Goal: Transaction & Acquisition: Register for event/course

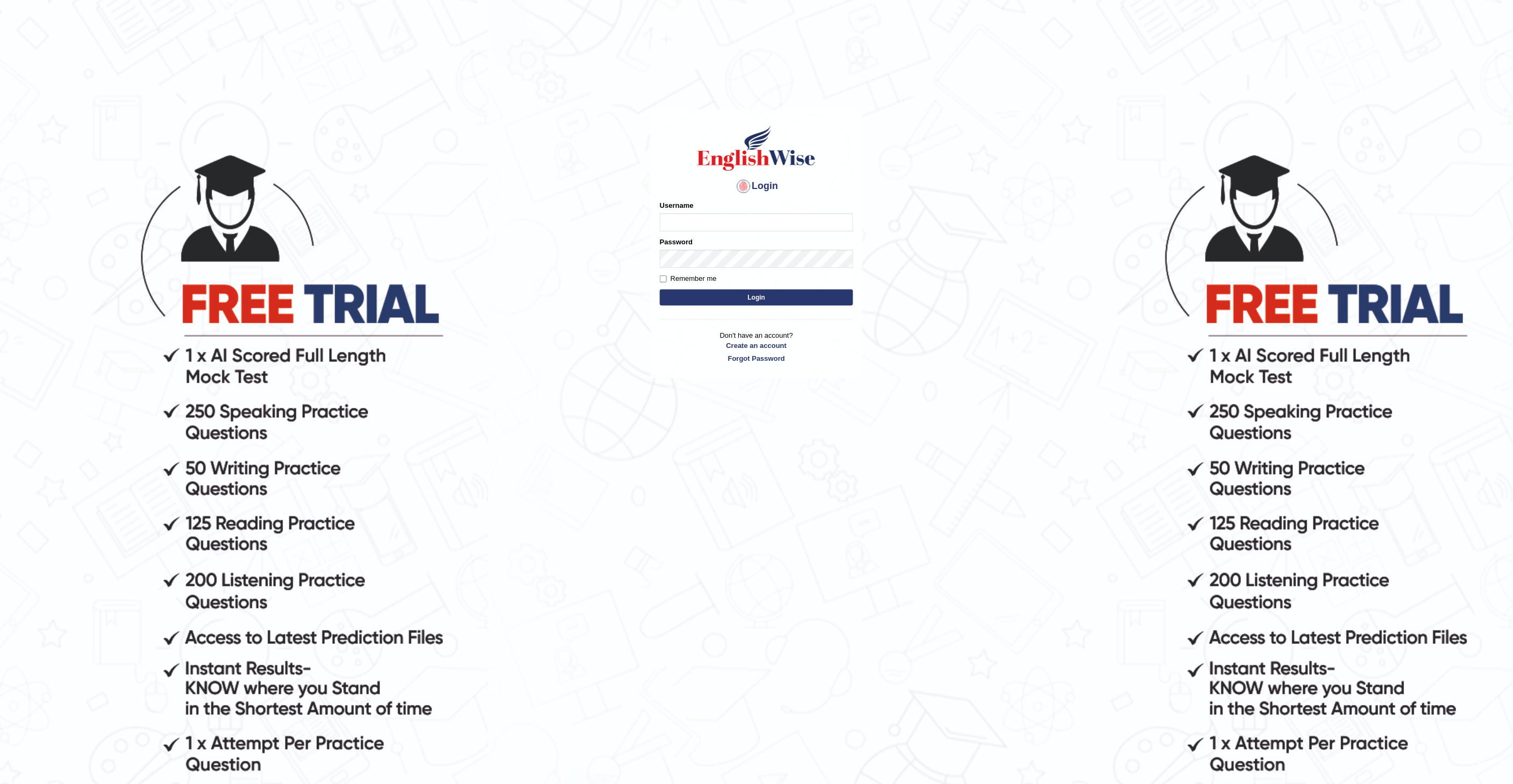
type input "JohnJarold"
click at [771, 297] on button "Login" at bounding box center [756, 297] width 193 height 16
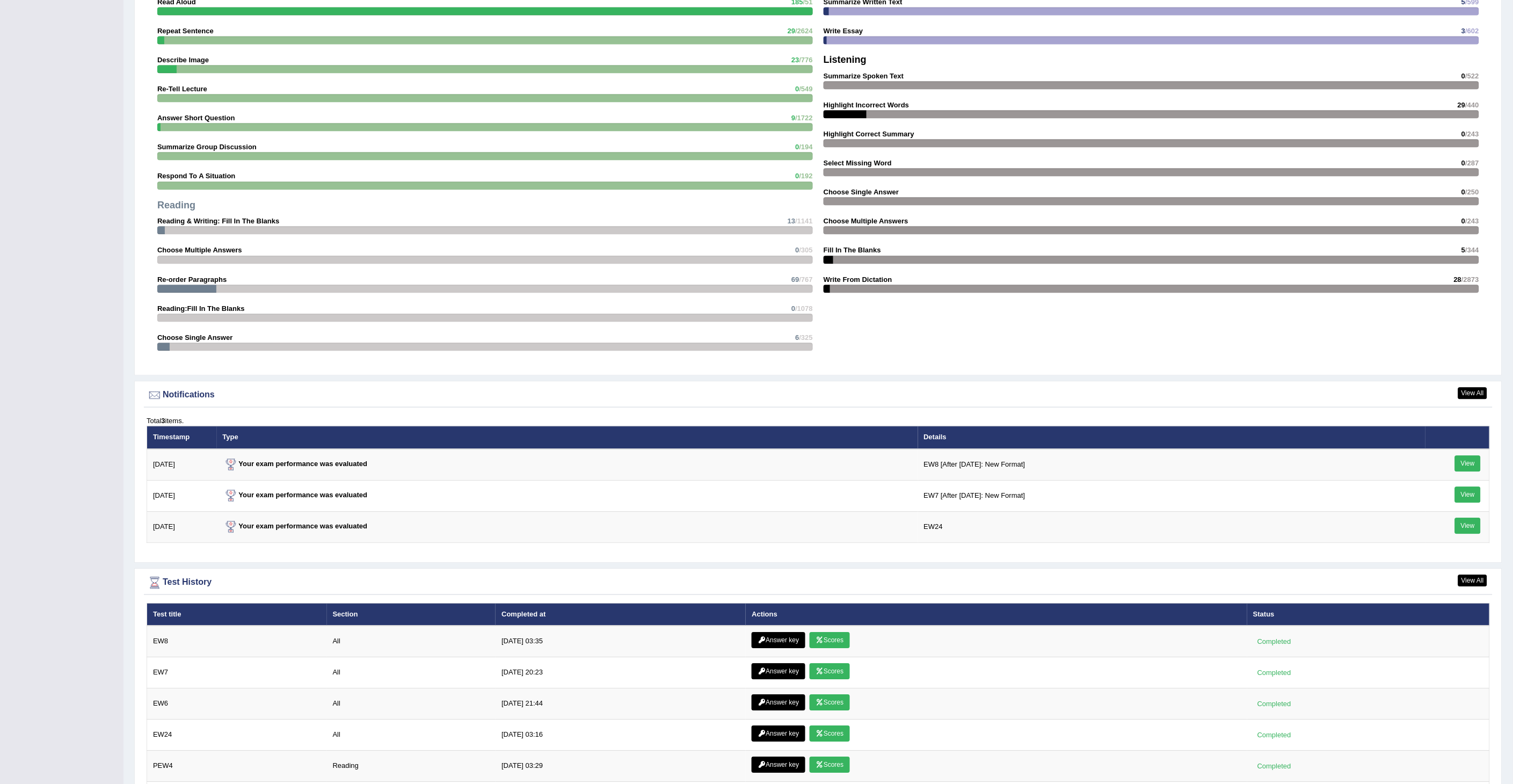
scroll to position [1133, 0]
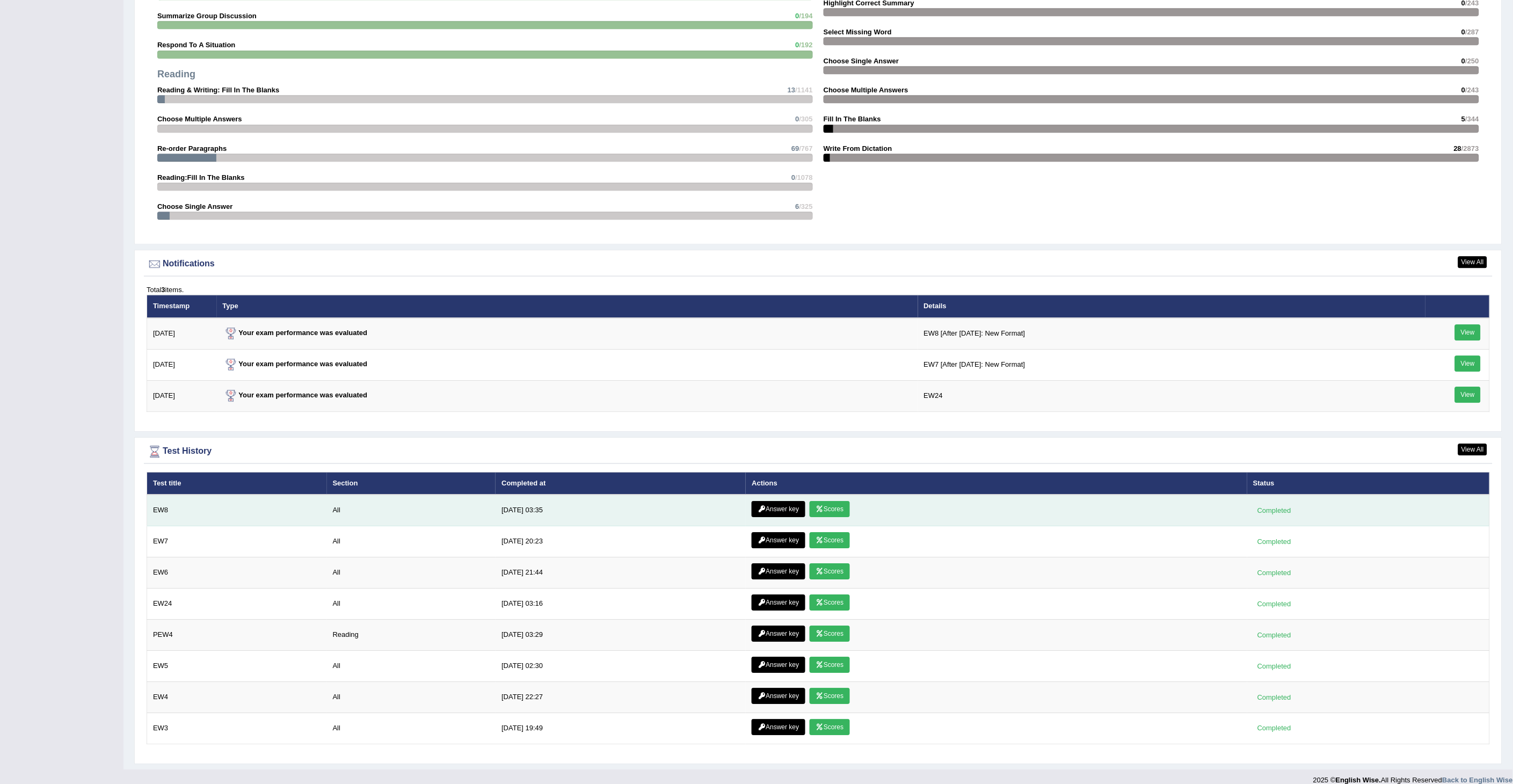
click at [823, 503] on link "Scores" at bounding box center [830, 508] width 40 height 16
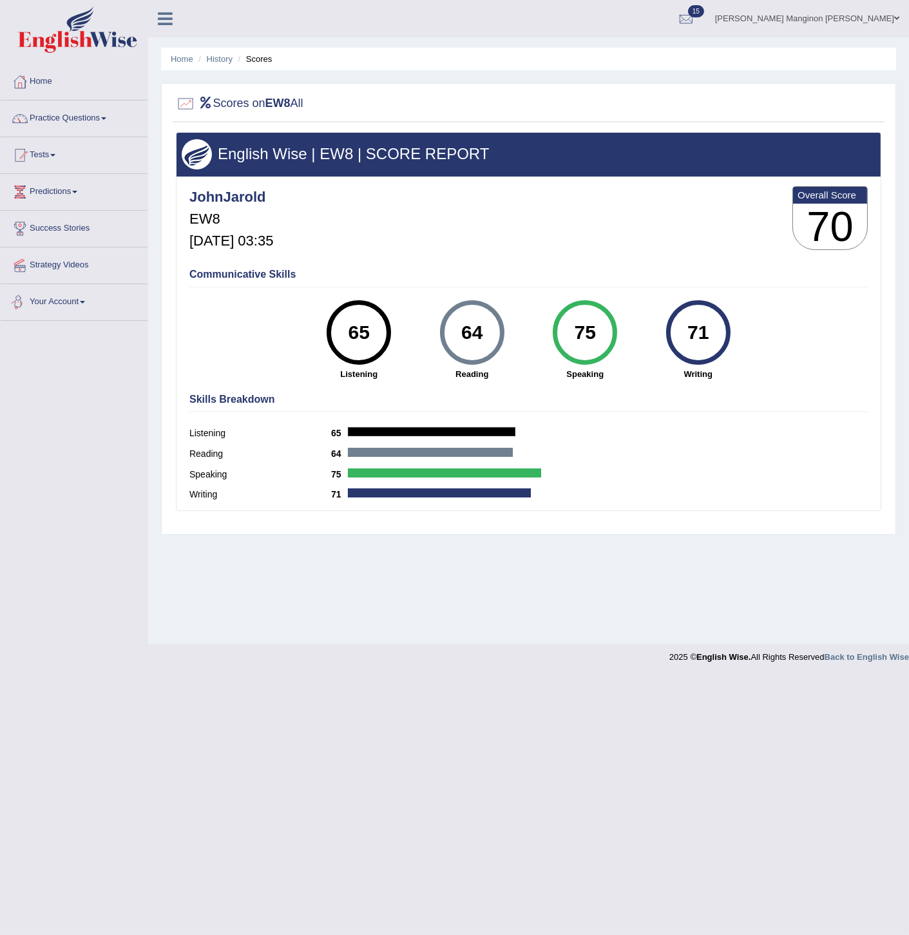
click at [85, 437] on div "Toggle navigation Home Practice Questions Speaking Practice Read Aloud Repeat S…" at bounding box center [454, 335] width 909 height 670
drag, startPoint x: 99, startPoint y: 433, endPoint x: 110, endPoint y: 419, distance: 17.9
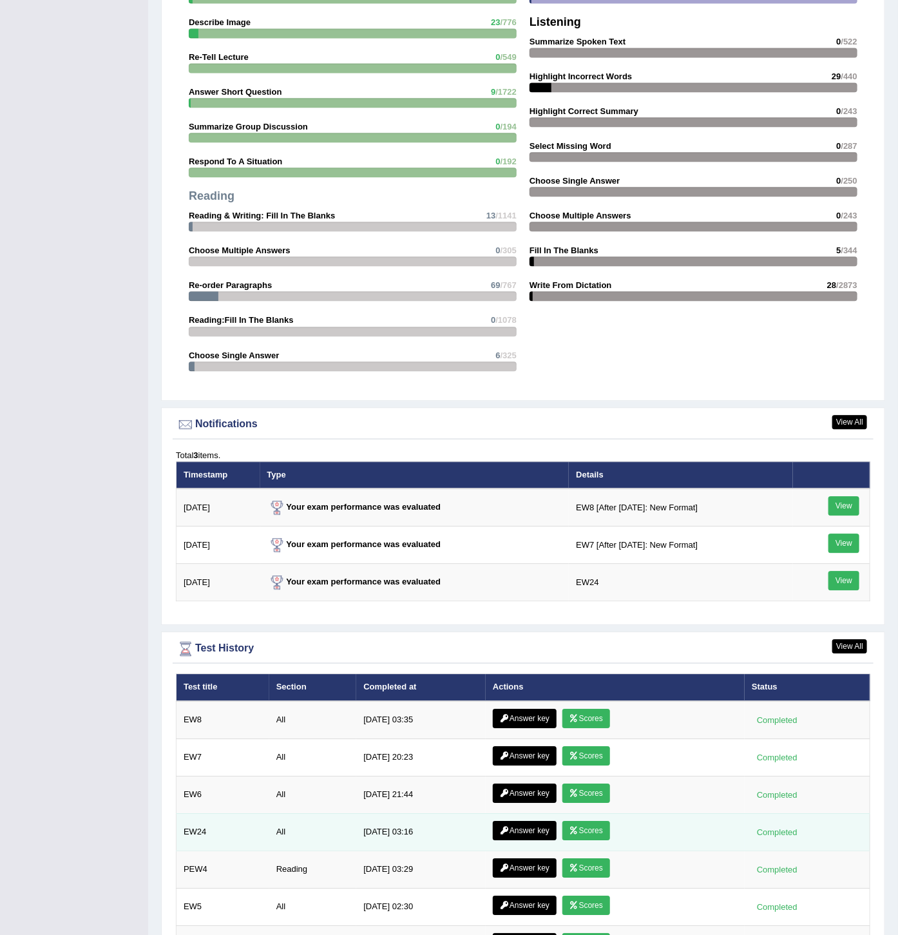
scroll to position [1289, 0]
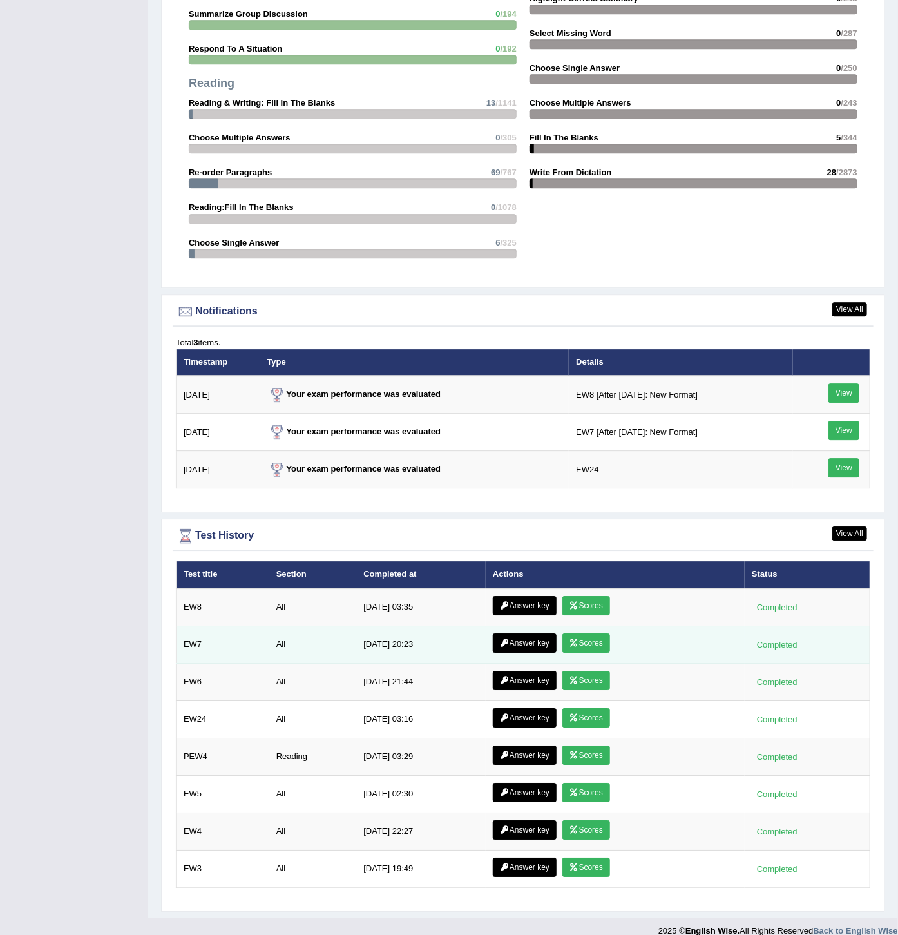
click at [591, 633] on link "Scores" at bounding box center [587, 642] width 48 height 19
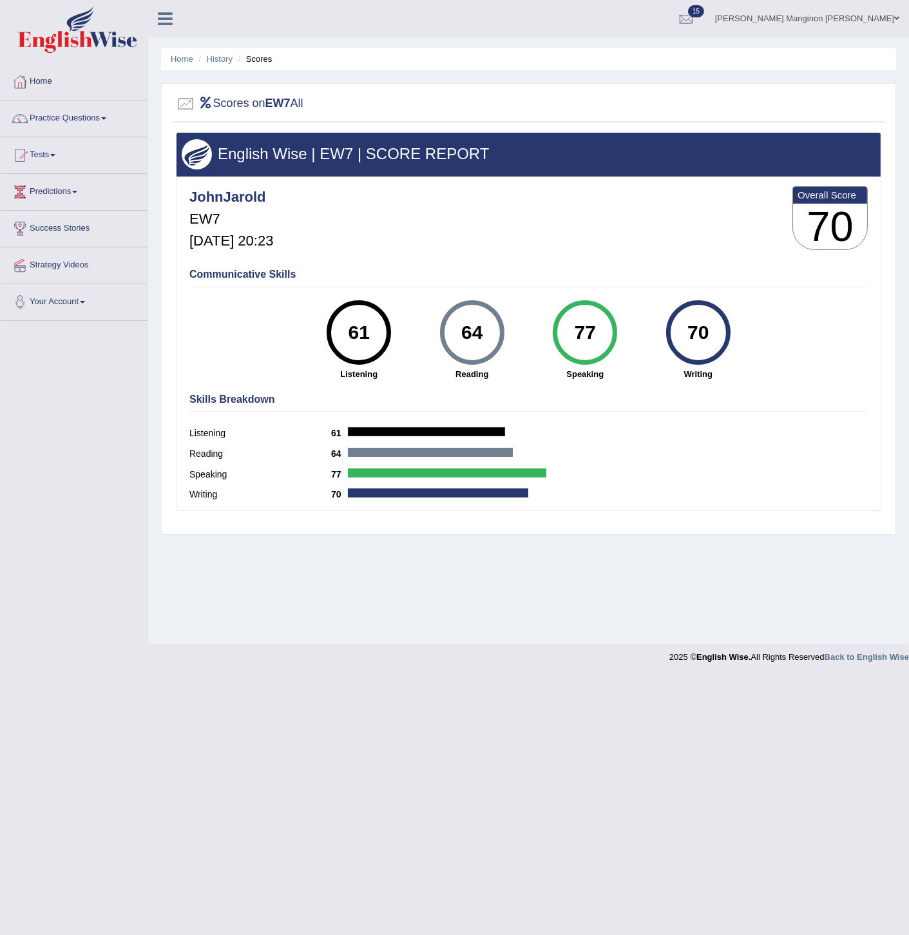
click at [514, 600] on div "Home History Scores Scores on EW7 All English Wise | EW7 | SCORE REPORT JohnJar…" at bounding box center [528, 322] width 761 height 644
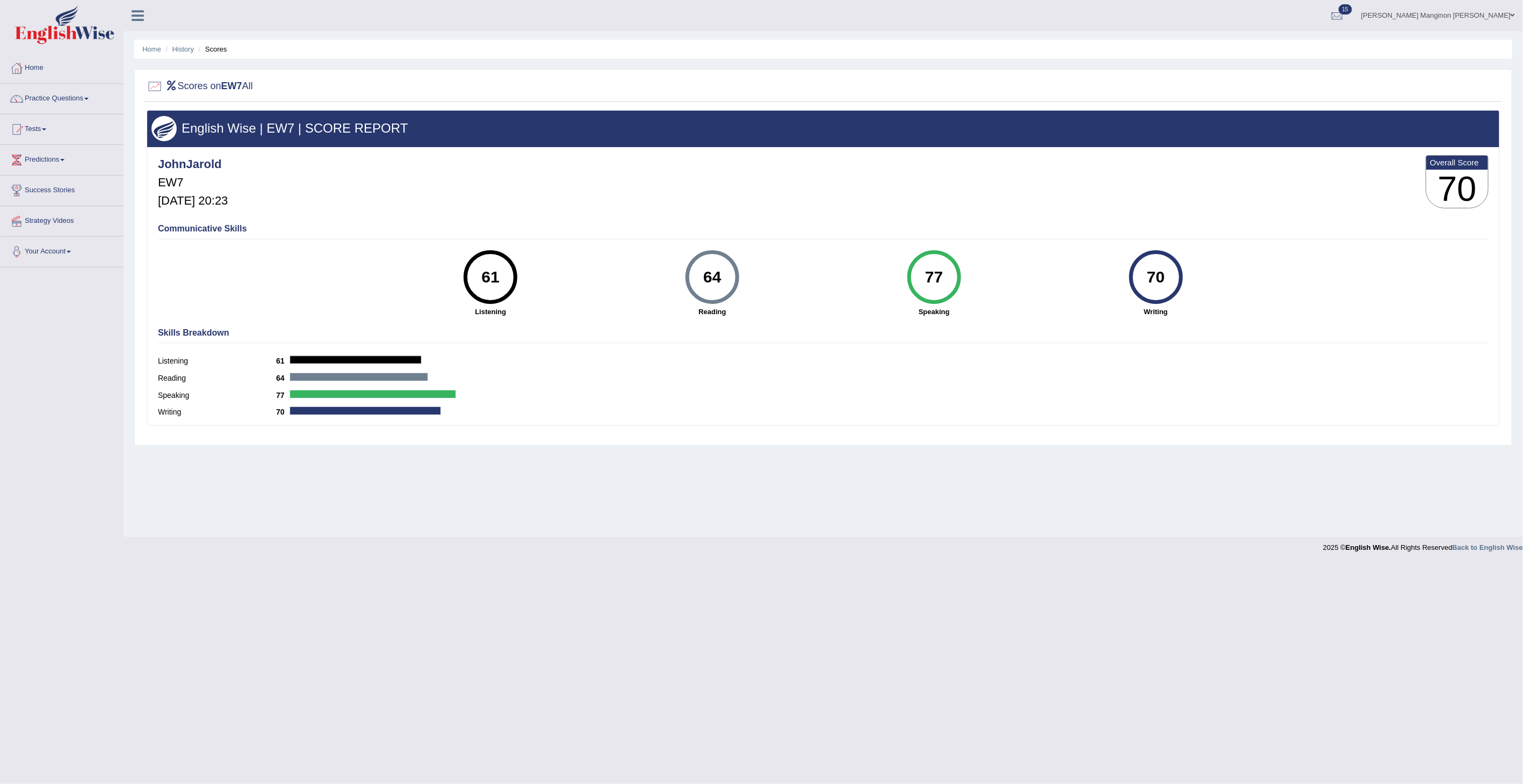
click at [704, 571] on body "Toggle navigation Home Practice Questions Speaking Practice Read Aloud Repeat S…" at bounding box center [761, 392] width 1523 height 784
click at [60, 66] on link "Home" at bounding box center [62, 67] width 123 height 27
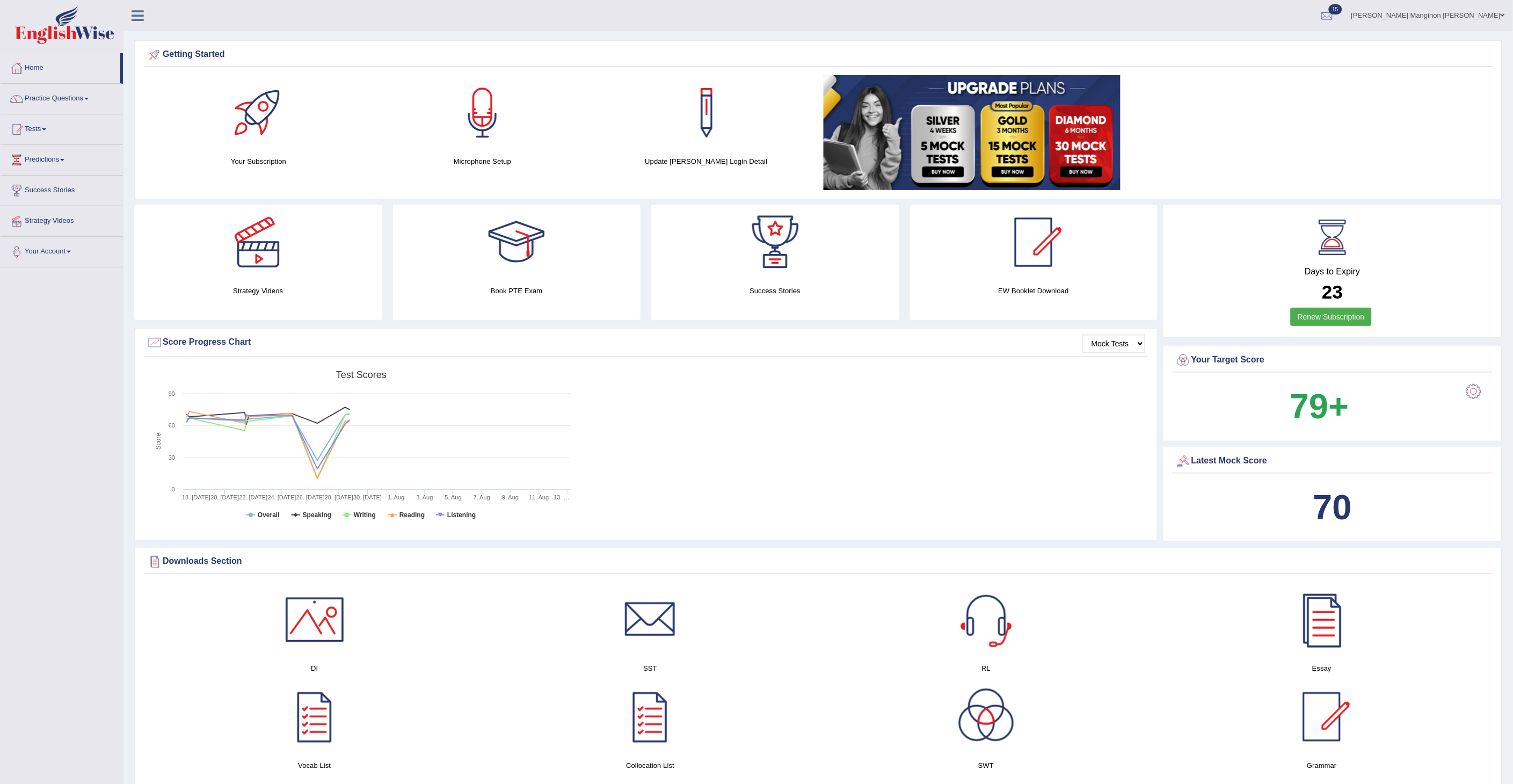
click at [474, 137] on div at bounding box center [482, 112] width 75 height 75
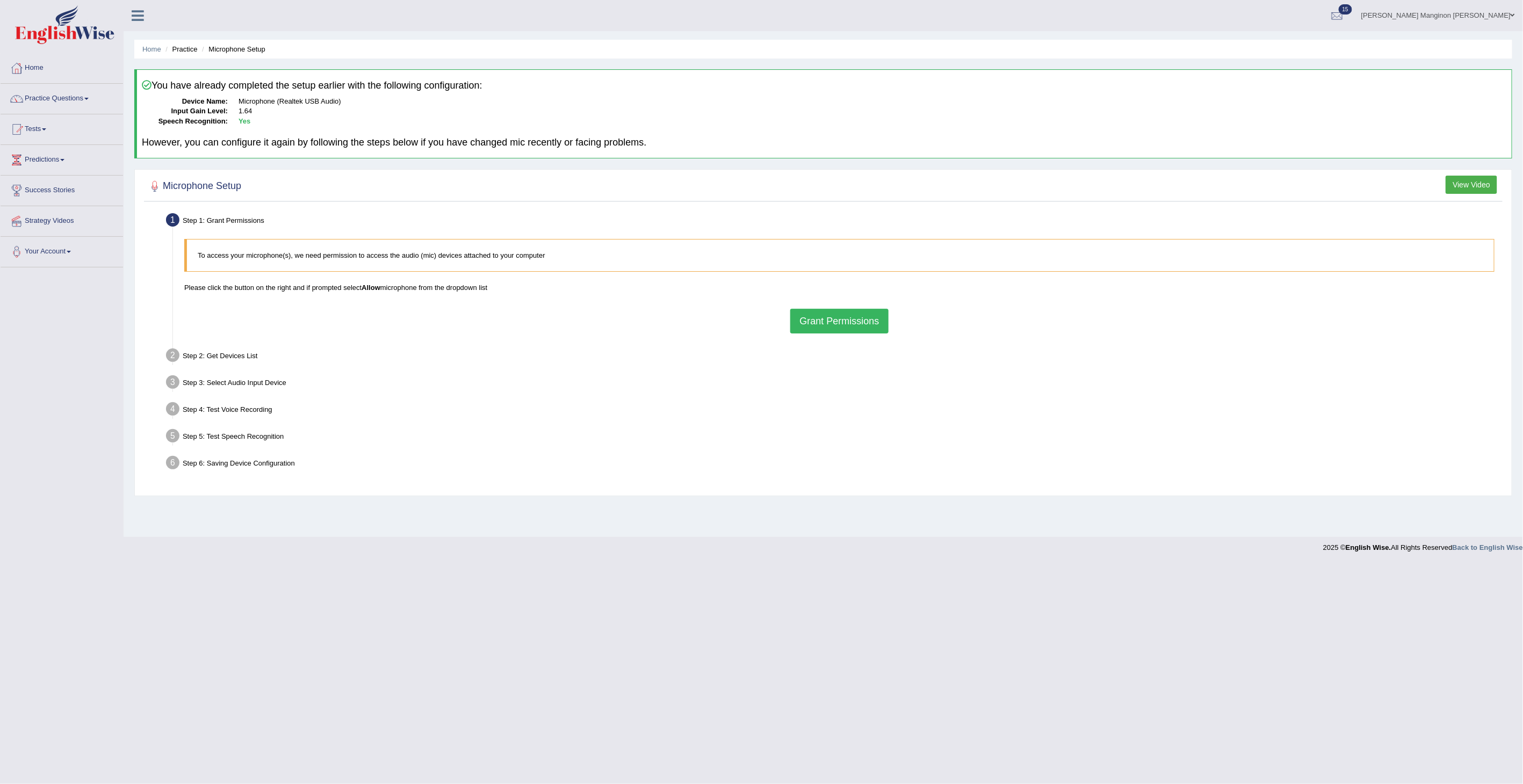
click at [819, 322] on button "Grant Permissions" at bounding box center [839, 321] width 98 height 25
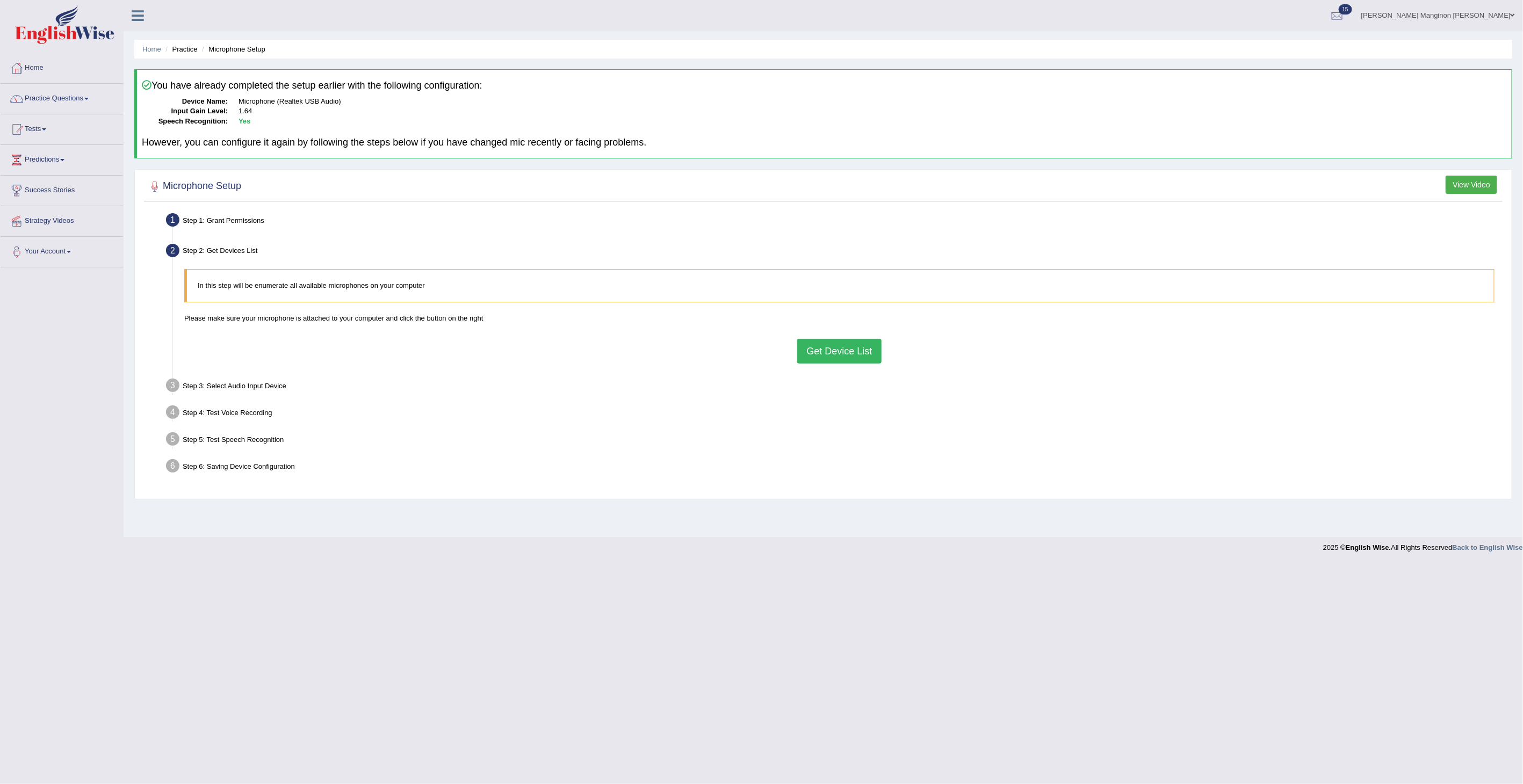
click at [829, 351] on button "Get Device List" at bounding box center [839, 352] width 84 height 25
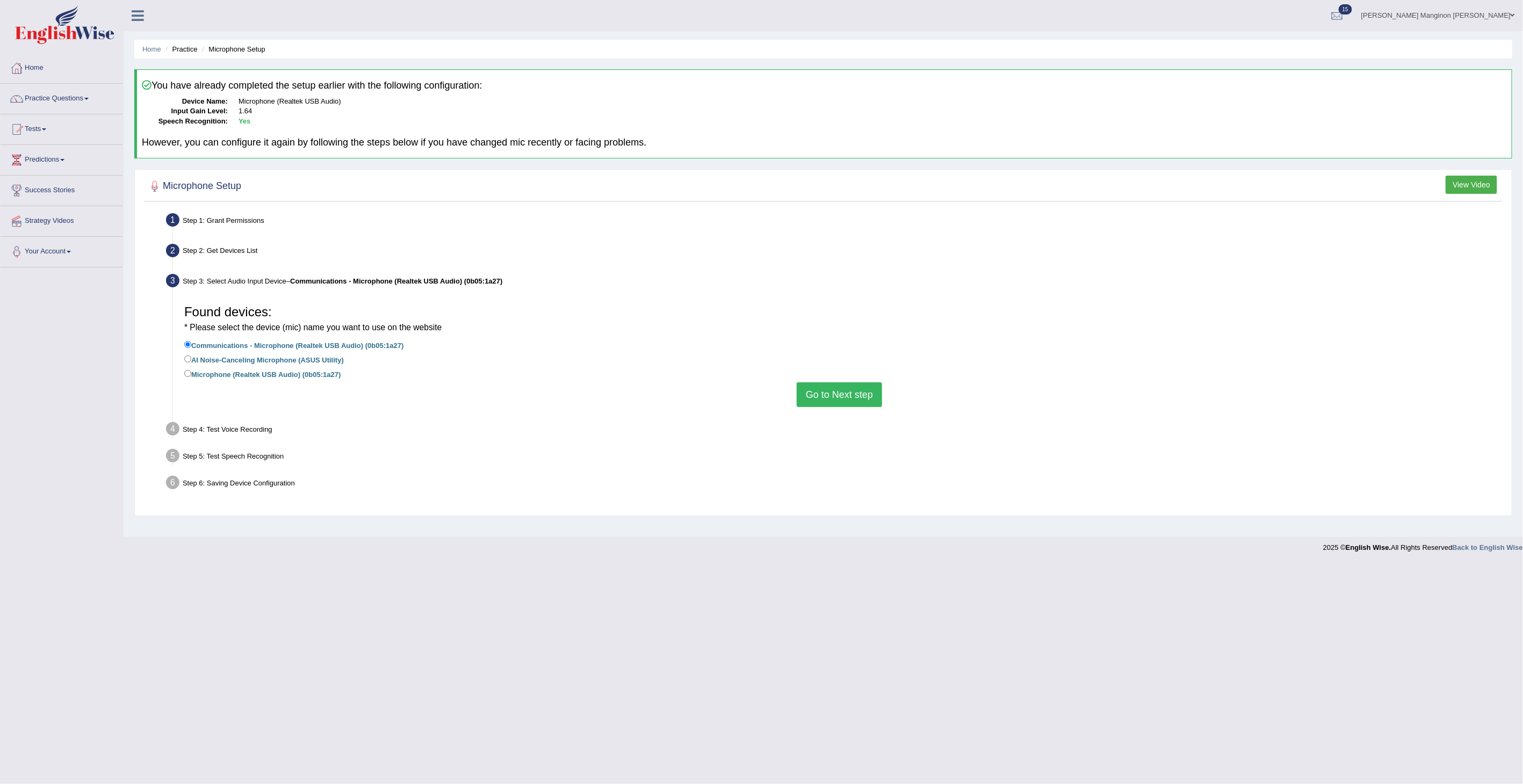
click at [835, 402] on button "Go to Next step" at bounding box center [839, 395] width 85 height 25
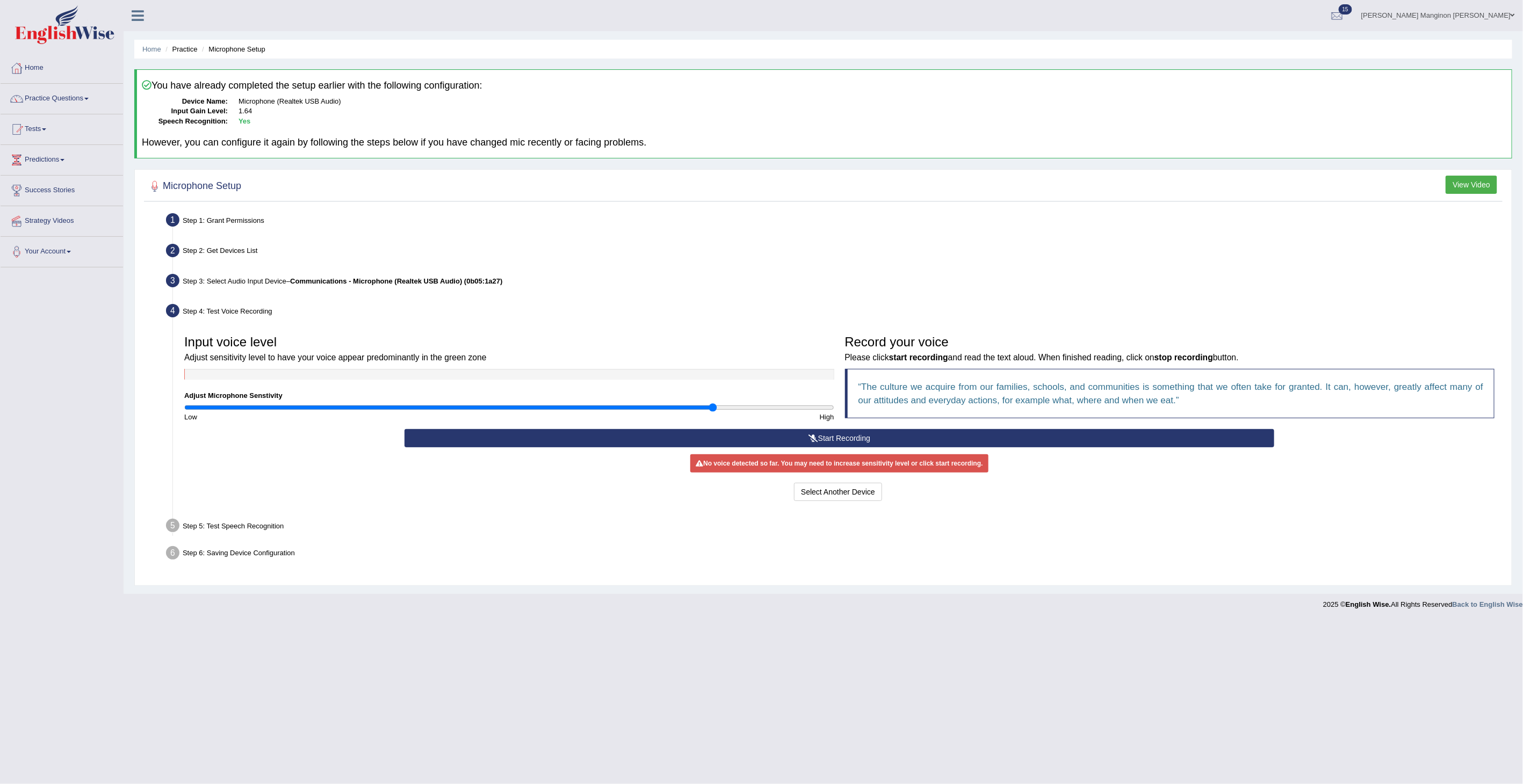
click at [774, 437] on button "Start Recording" at bounding box center [839, 438] width 869 height 18
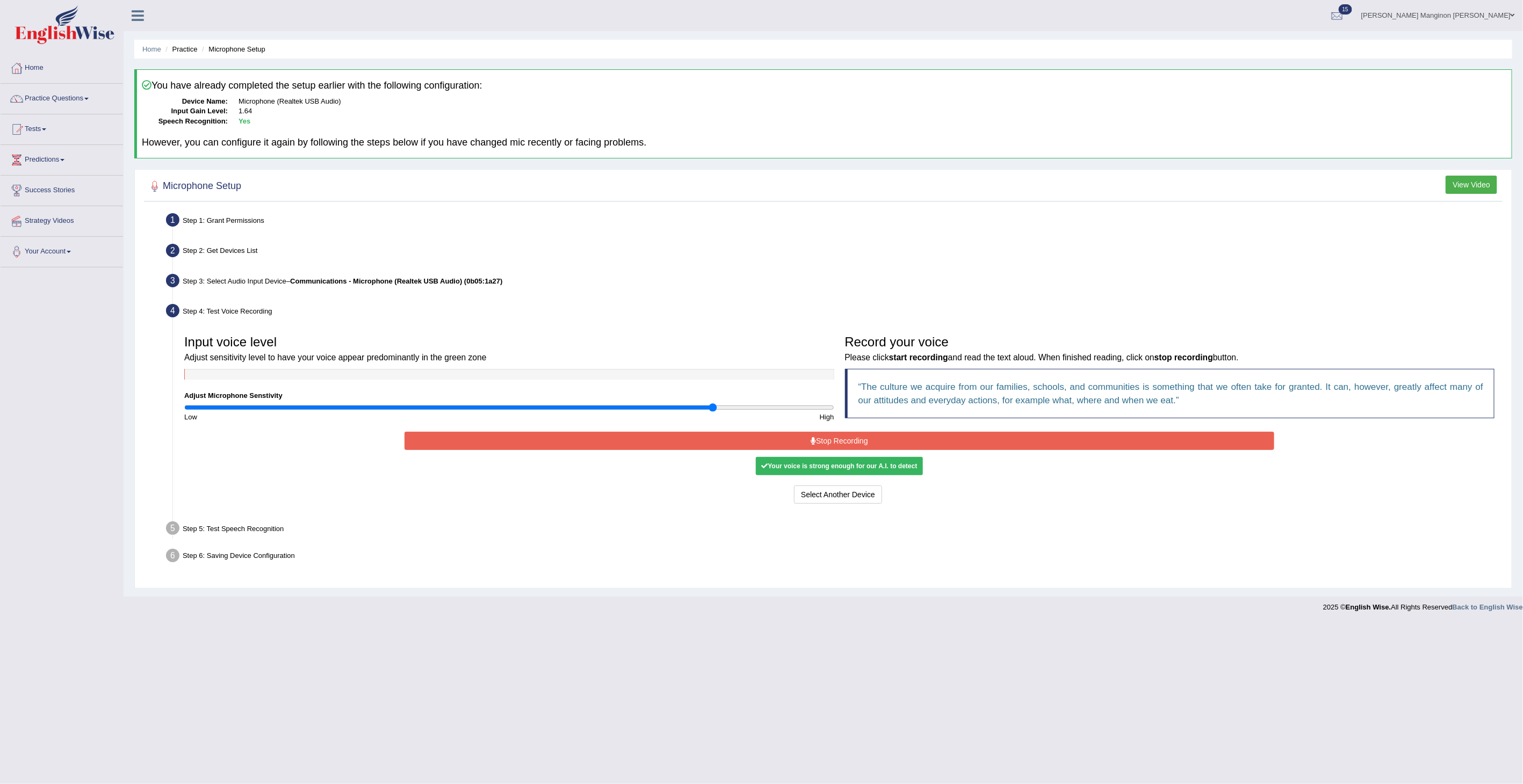
click at [835, 441] on button "Stop Recording" at bounding box center [839, 441] width 869 height 18
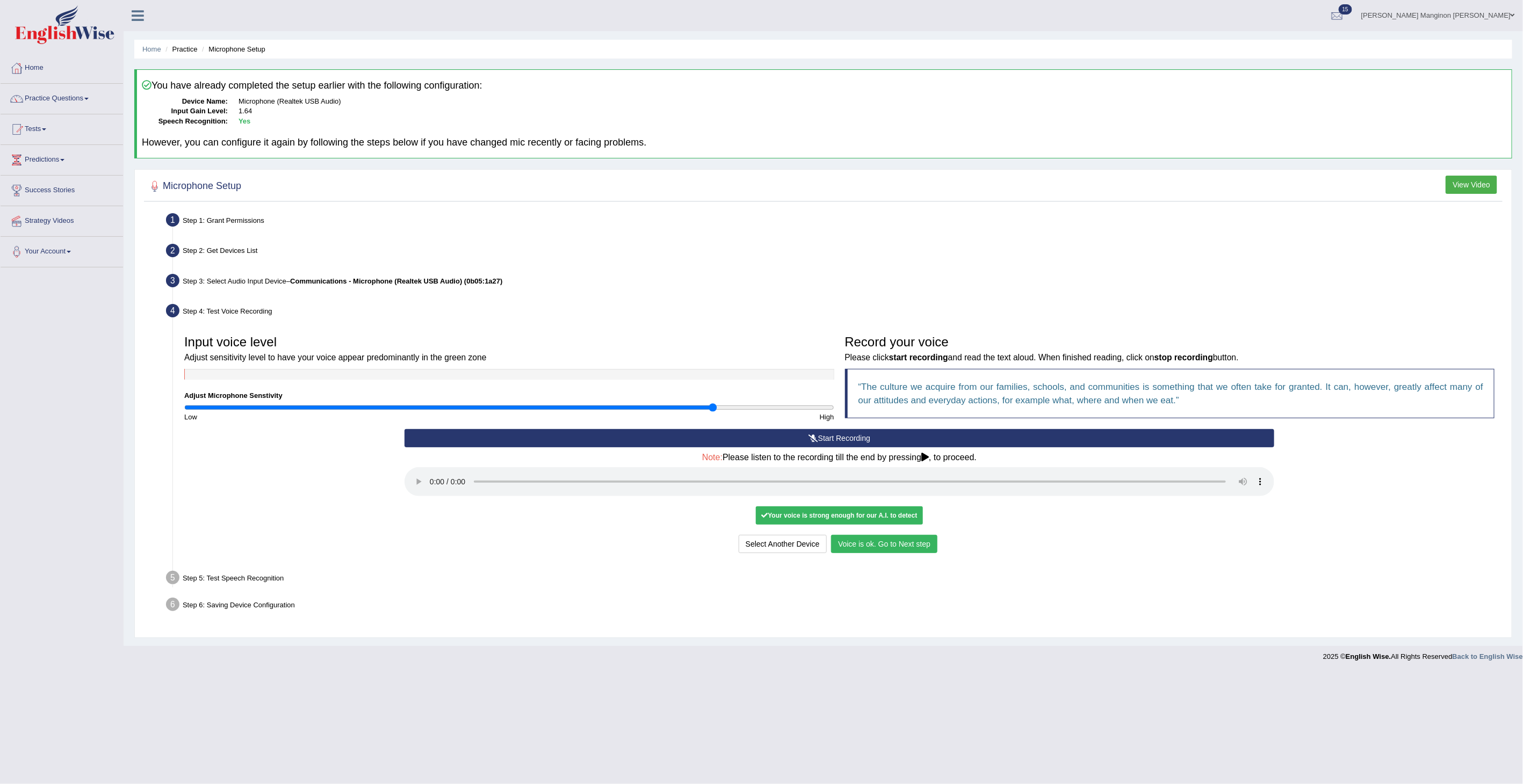
click at [881, 548] on button "Voice is ok. Go to Next step" at bounding box center [884, 544] width 107 height 18
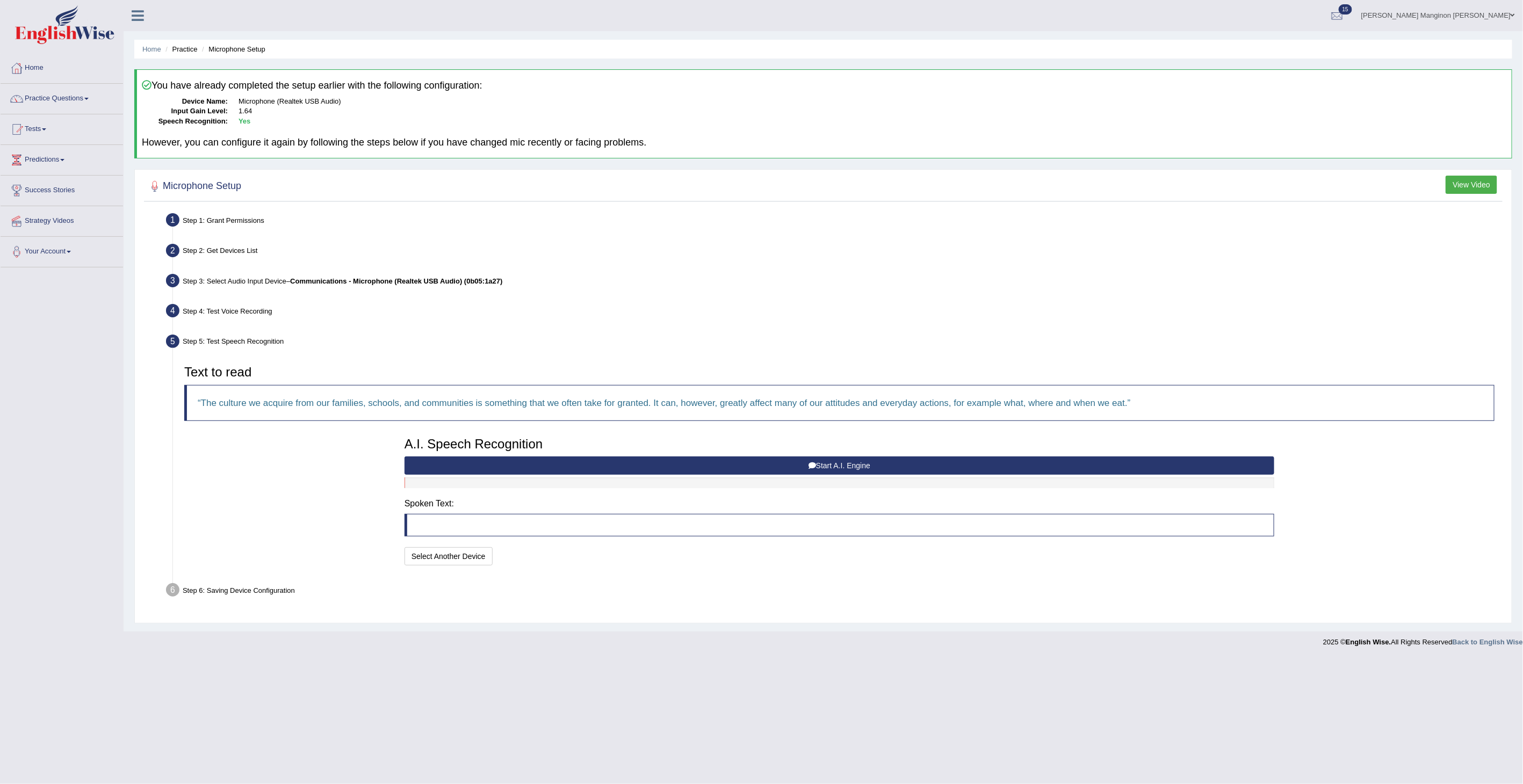
click at [869, 462] on button "Start A.I. Engine" at bounding box center [839, 466] width 869 height 18
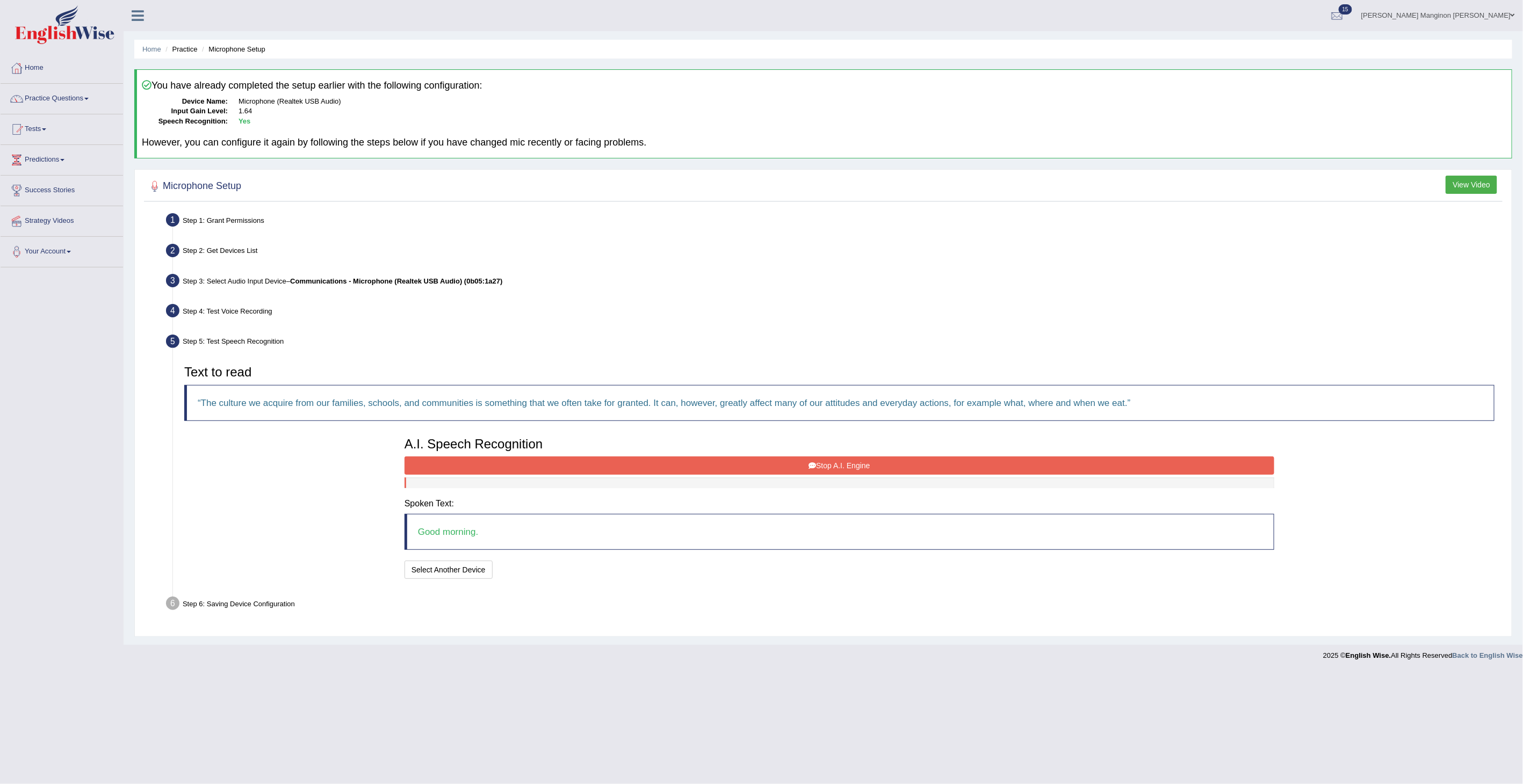
click at [867, 462] on button "Stop A.I. Engine" at bounding box center [839, 466] width 869 height 18
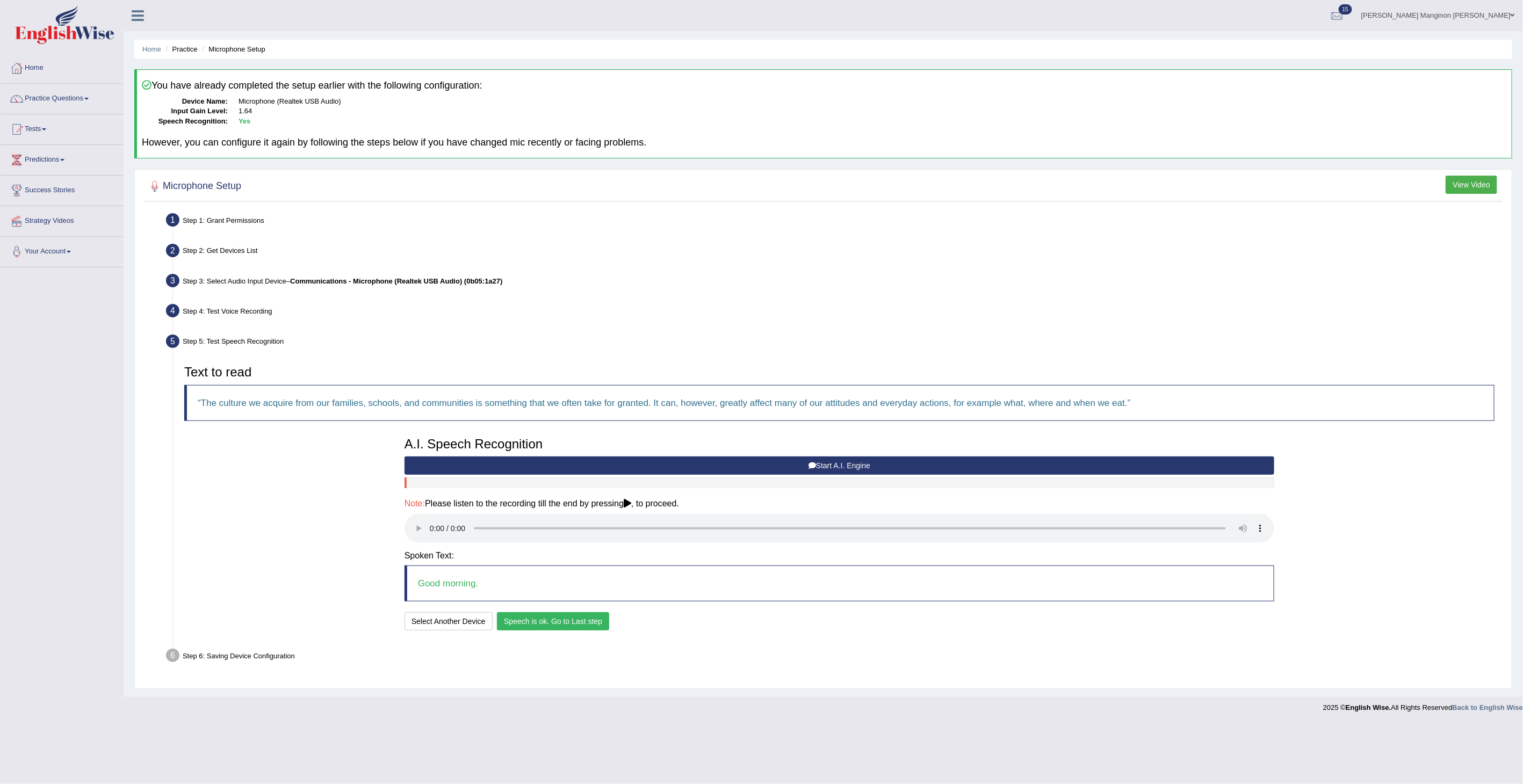
click at [567, 620] on button "Speech is ok. Go to Last step" at bounding box center [553, 622] width 113 height 18
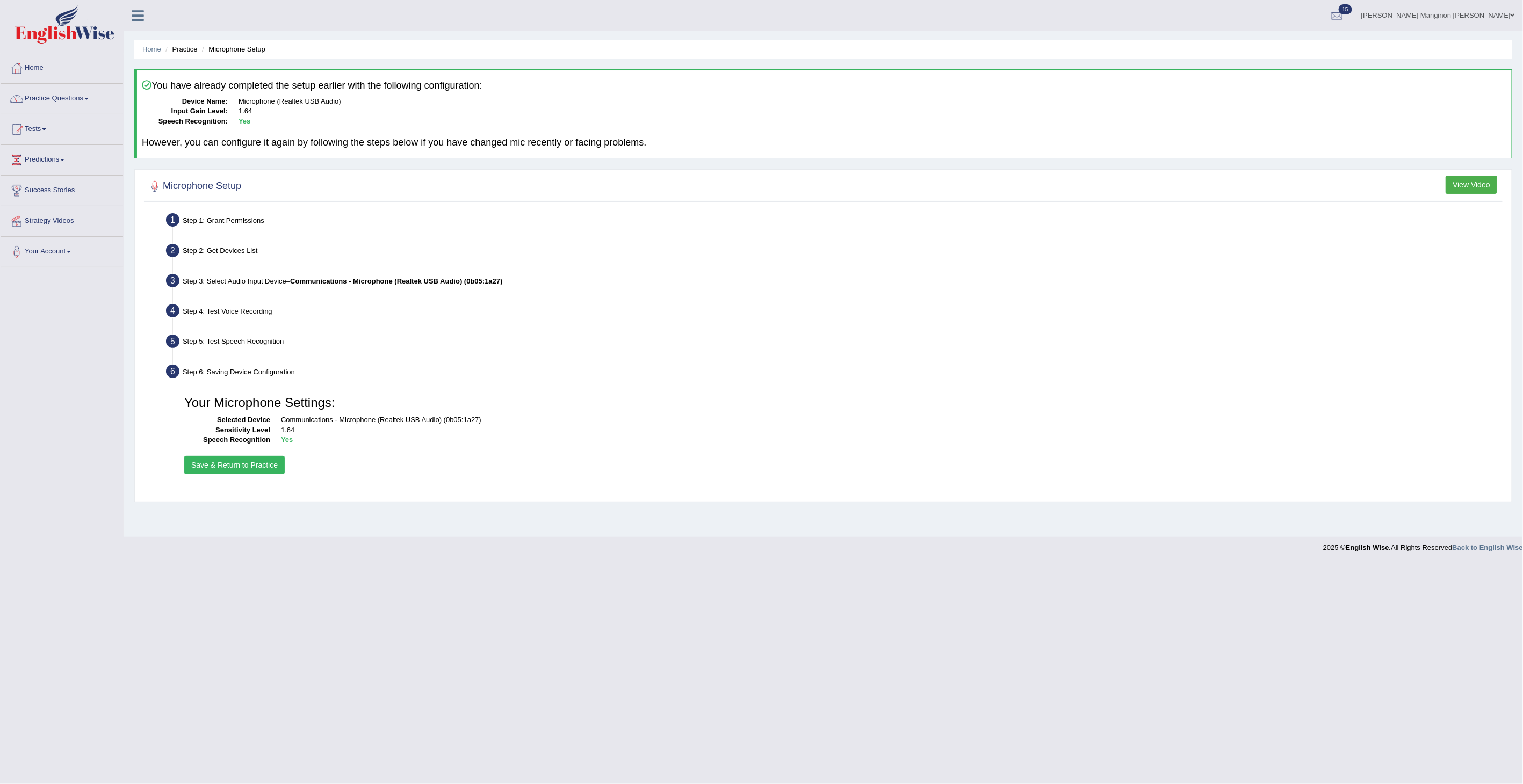
click at [251, 462] on button "Save & Return to Practice" at bounding box center [234, 465] width 100 height 18
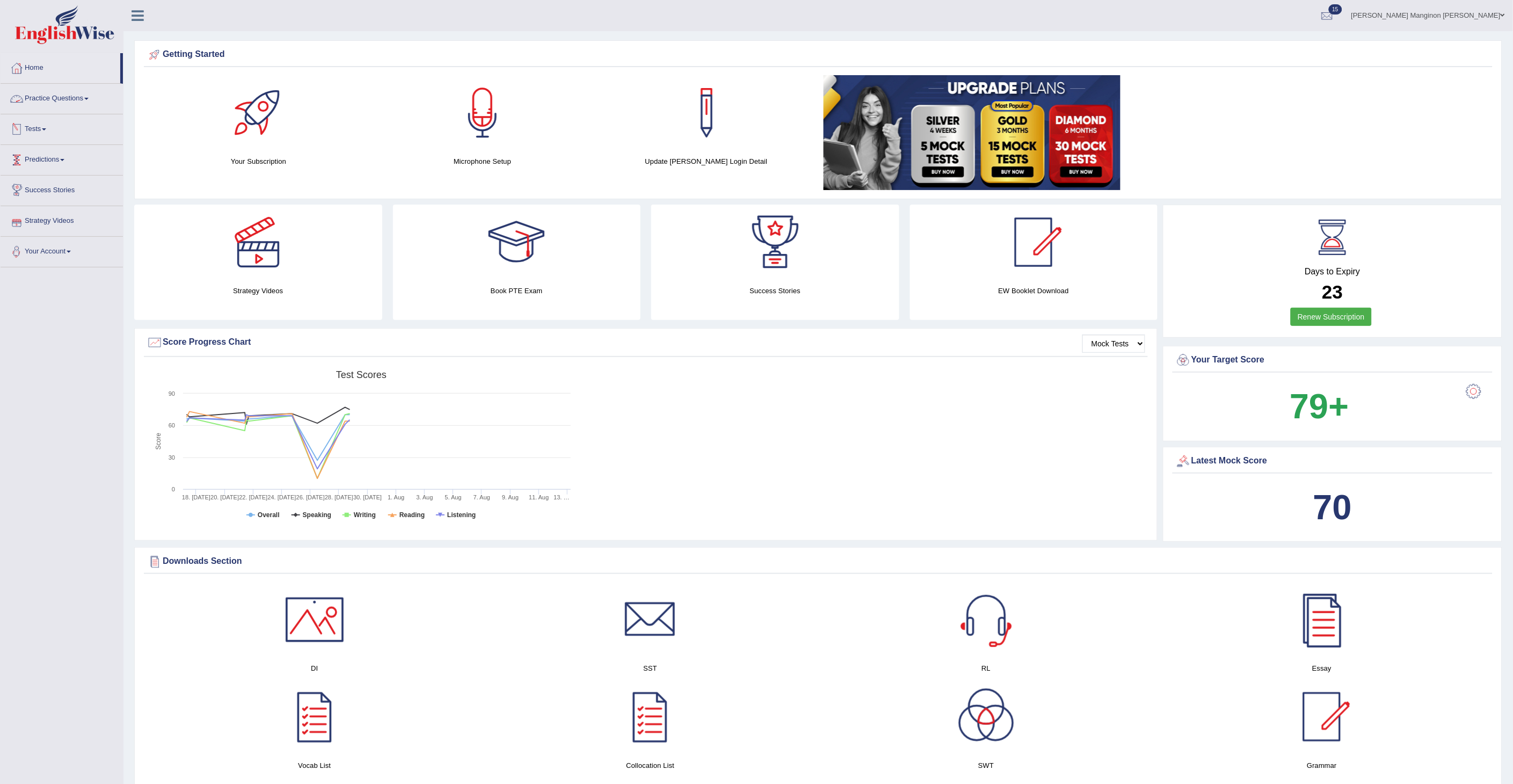
click at [47, 100] on link "Practice Questions" at bounding box center [62, 97] width 122 height 27
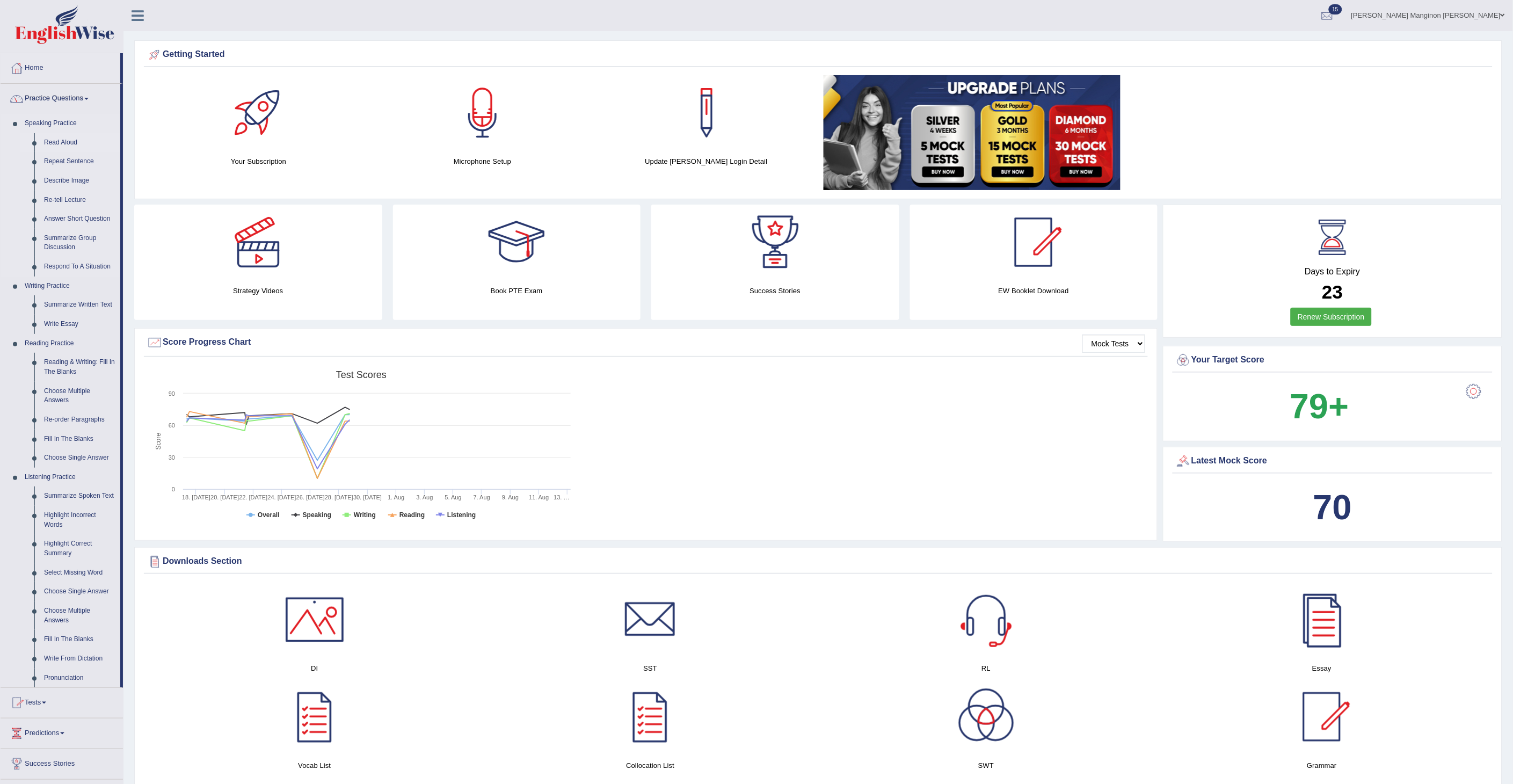
click at [67, 136] on link "Read Aloud" at bounding box center [79, 142] width 81 height 19
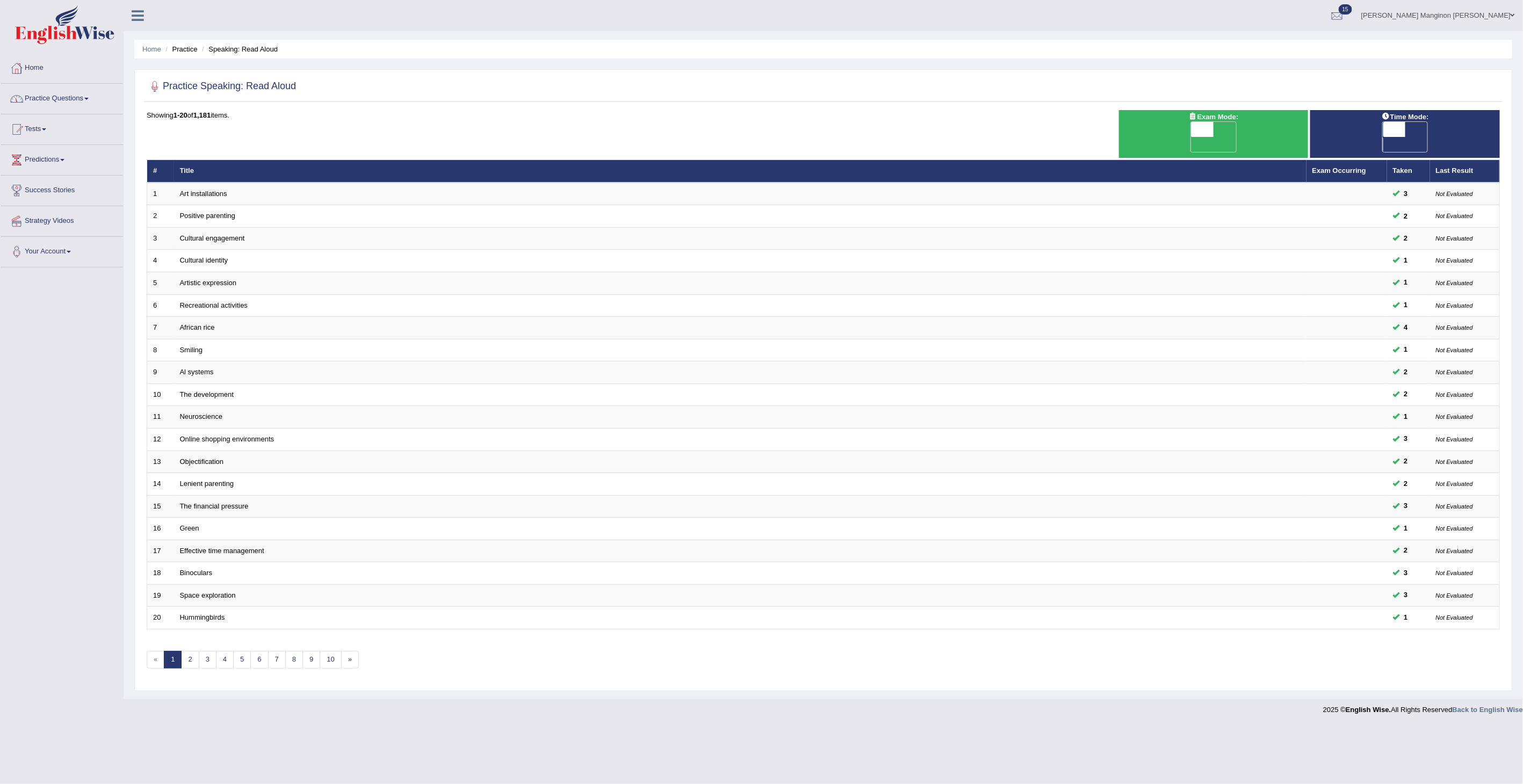
click at [57, 104] on link "Practice Questions" at bounding box center [62, 97] width 123 height 27
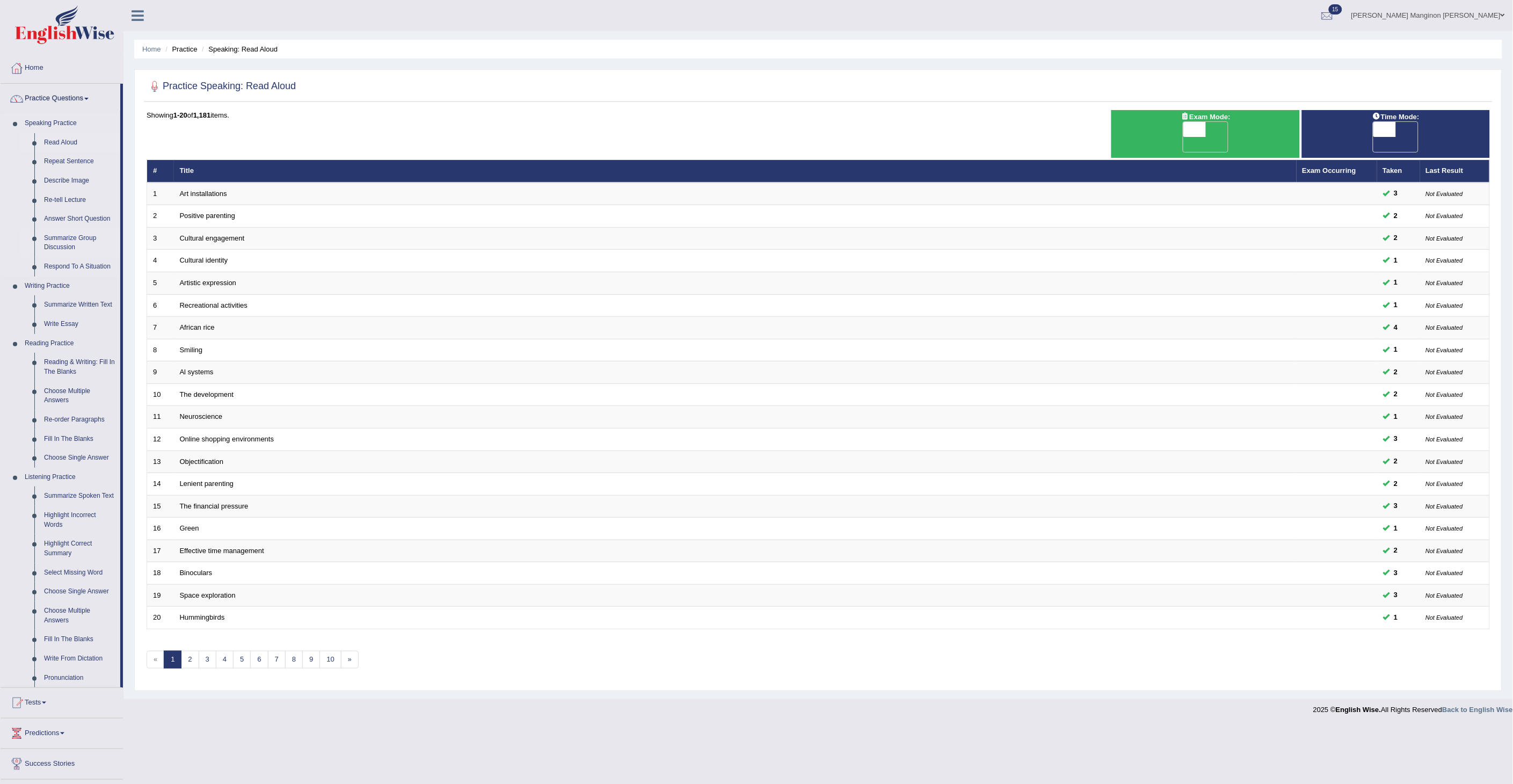
click at [76, 237] on link "Summarize Group Discussion" at bounding box center [79, 242] width 81 height 28
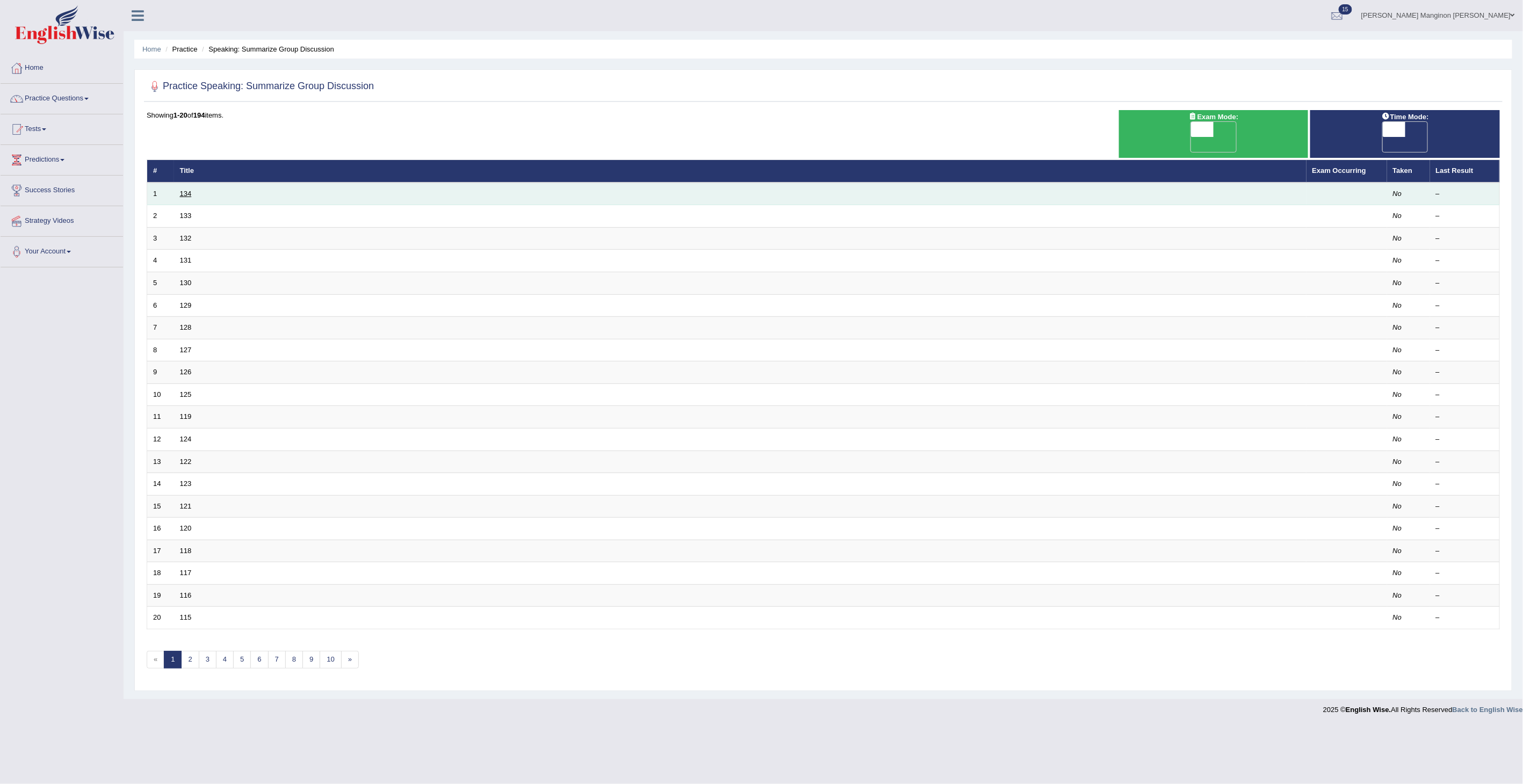
click at [186, 189] on link "134" at bounding box center [186, 193] width 12 height 8
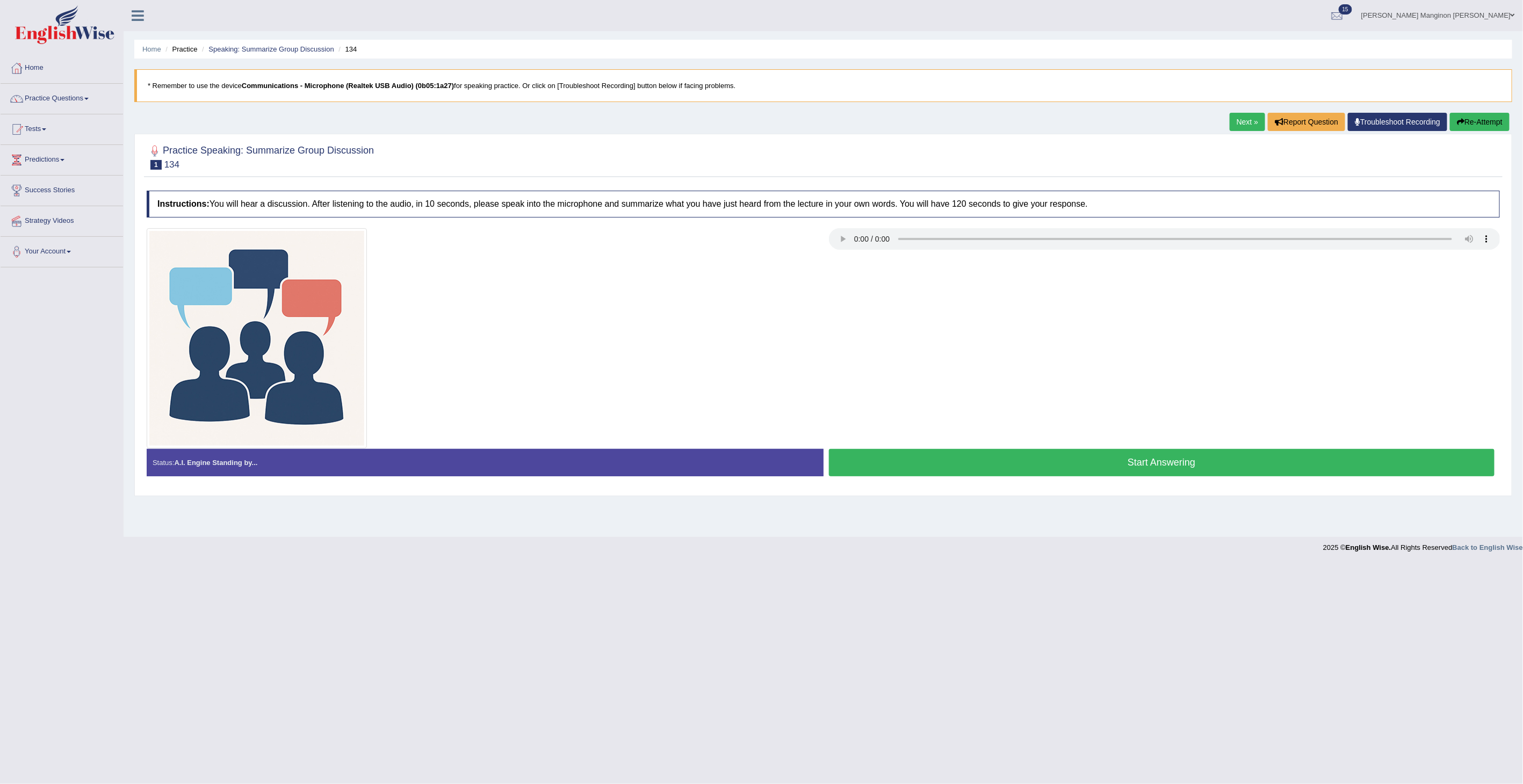
click at [899, 463] on button "Start Answering" at bounding box center [1161, 462] width 666 height 27
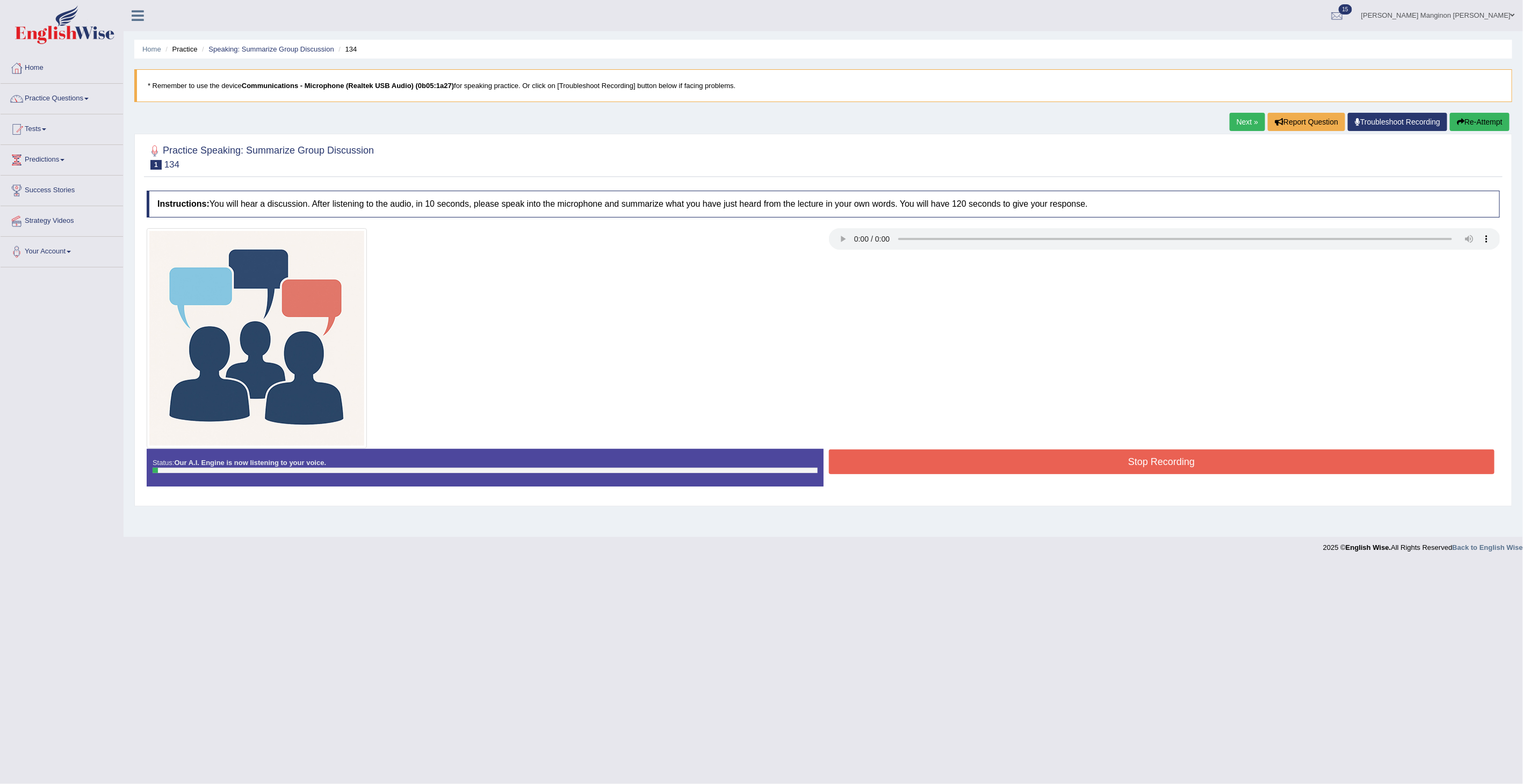
click at [895, 463] on button "Stop Recording" at bounding box center [1161, 462] width 666 height 25
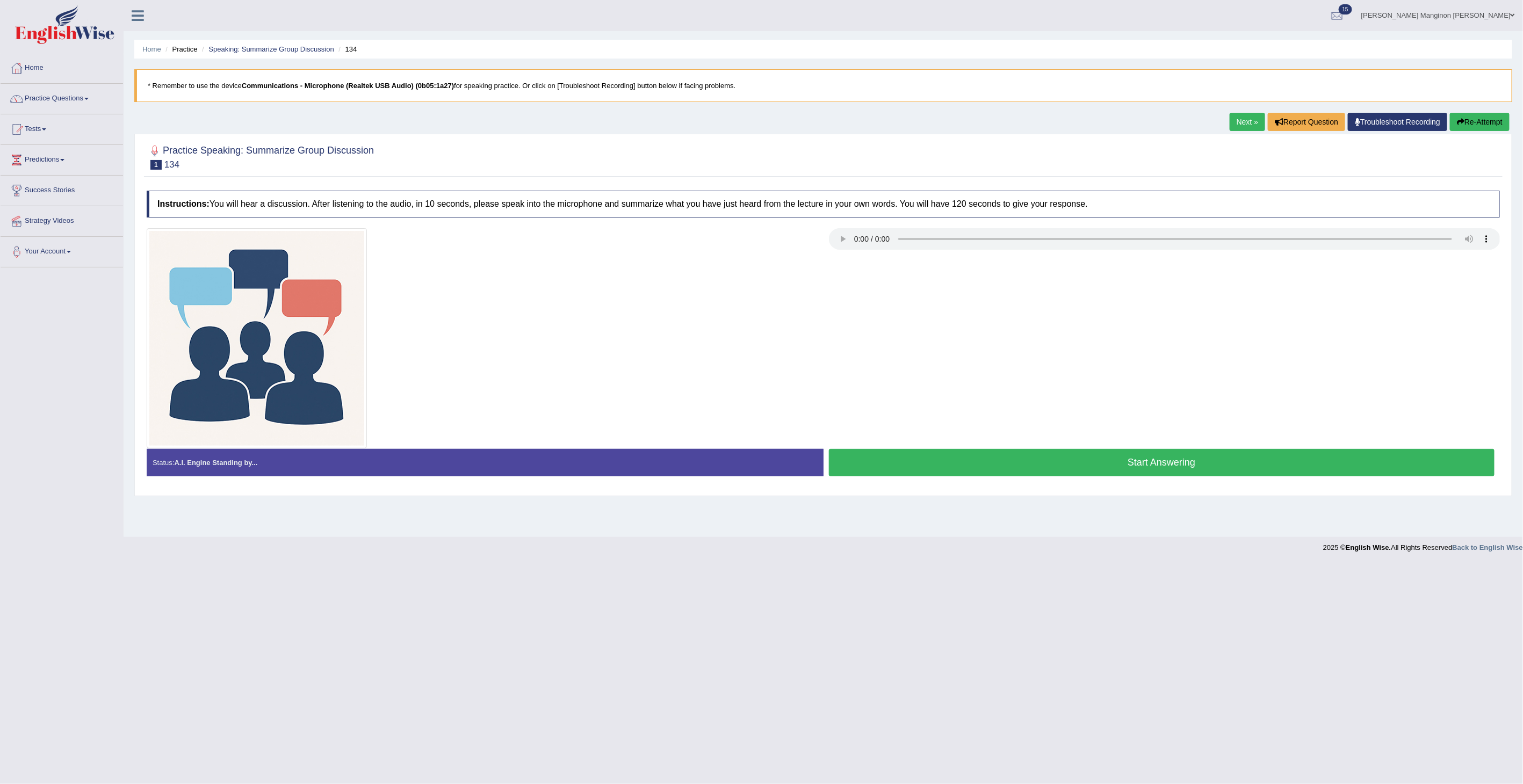
click at [1008, 460] on button "Start Answering" at bounding box center [1161, 462] width 666 height 27
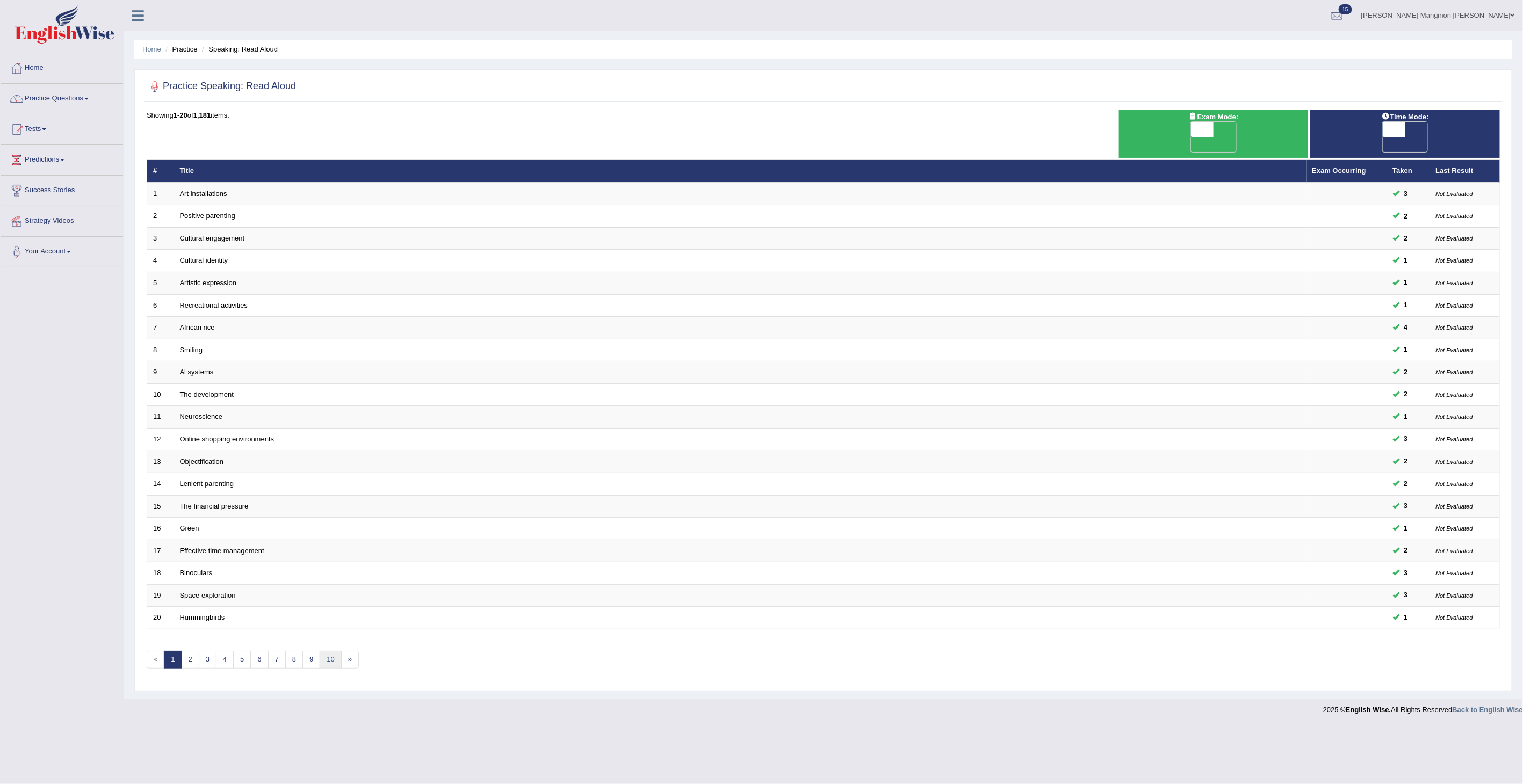
click at [333, 651] on link "10" at bounding box center [330, 659] width 22 height 17
click at [244, 651] on link "9" at bounding box center [242, 659] width 18 height 17
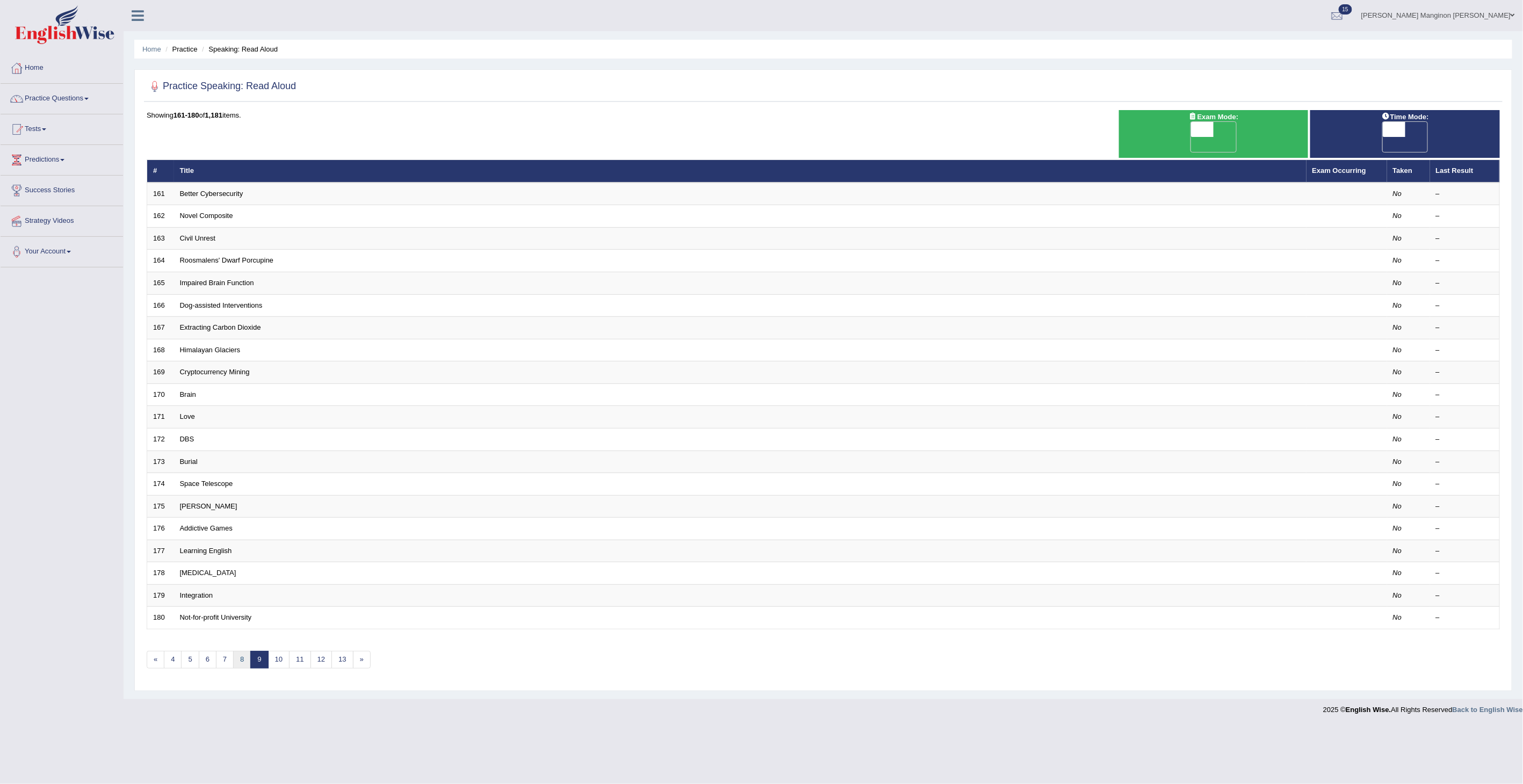
click at [245, 651] on link "8" at bounding box center [242, 659] width 18 height 17
click at [244, 651] on link "7" at bounding box center [242, 659] width 18 height 17
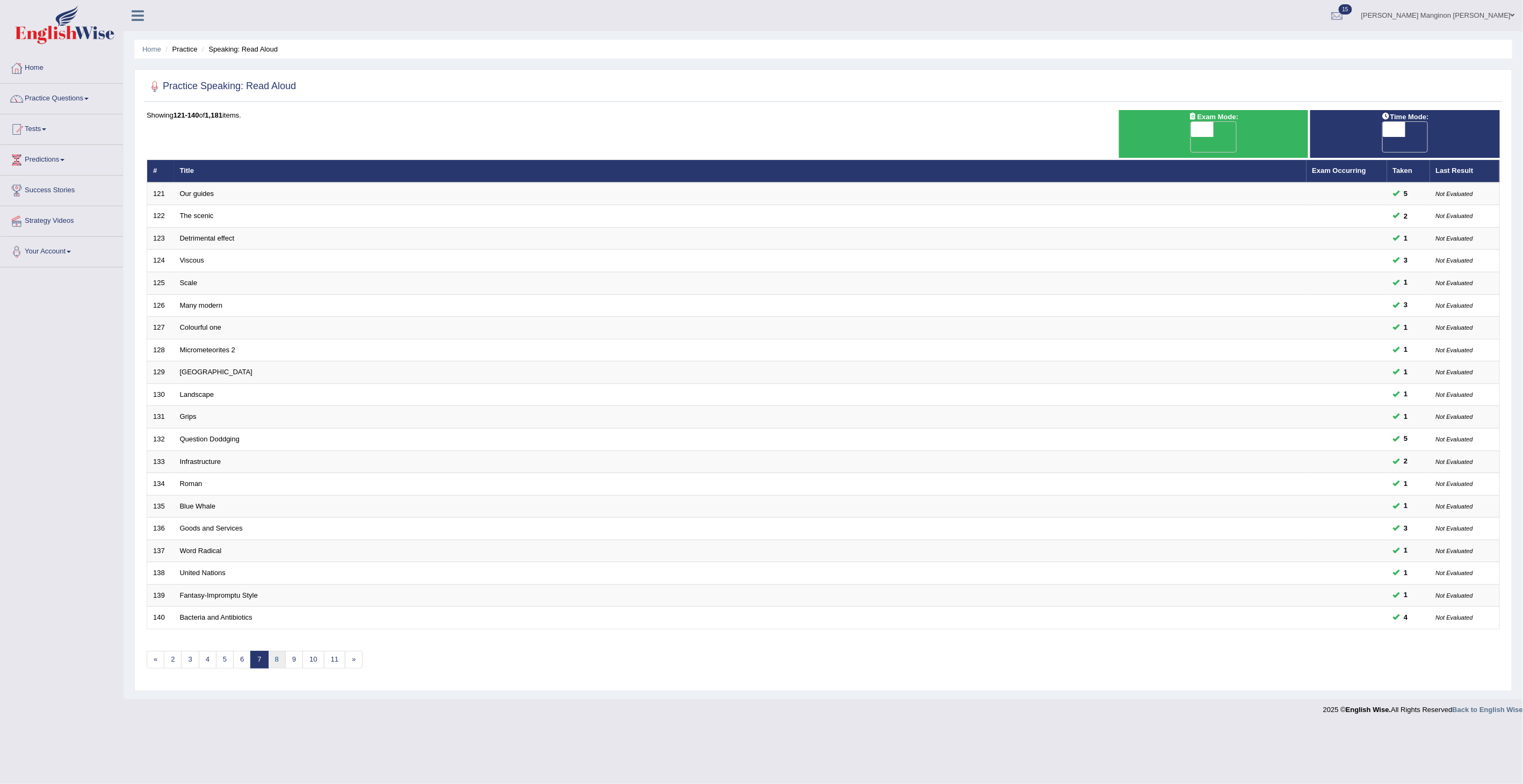
click at [280, 651] on link "8" at bounding box center [277, 659] width 18 height 17
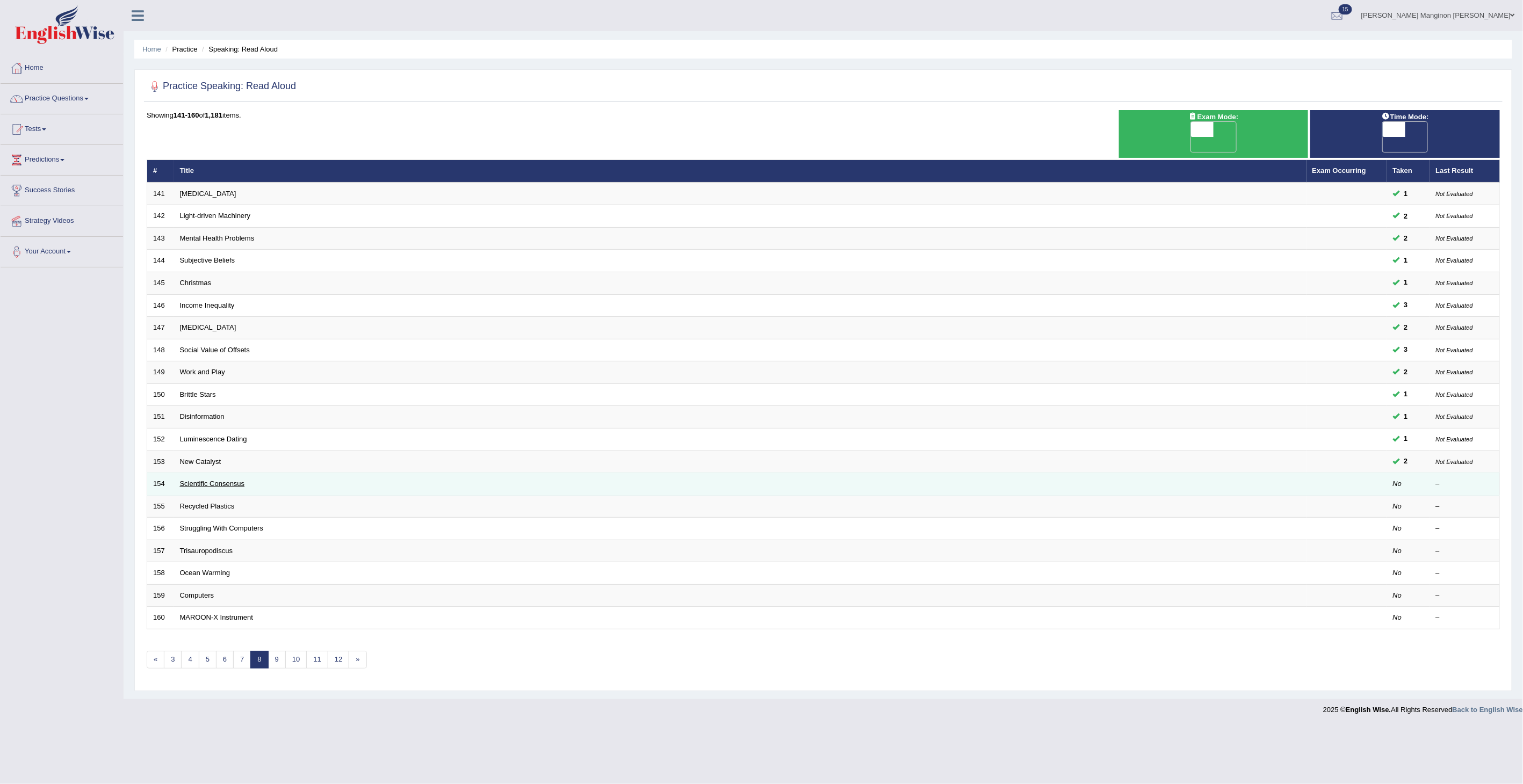
click at [216, 479] on link "Scientific Consensus" at bounding box center [213, 483] width 65 height 8
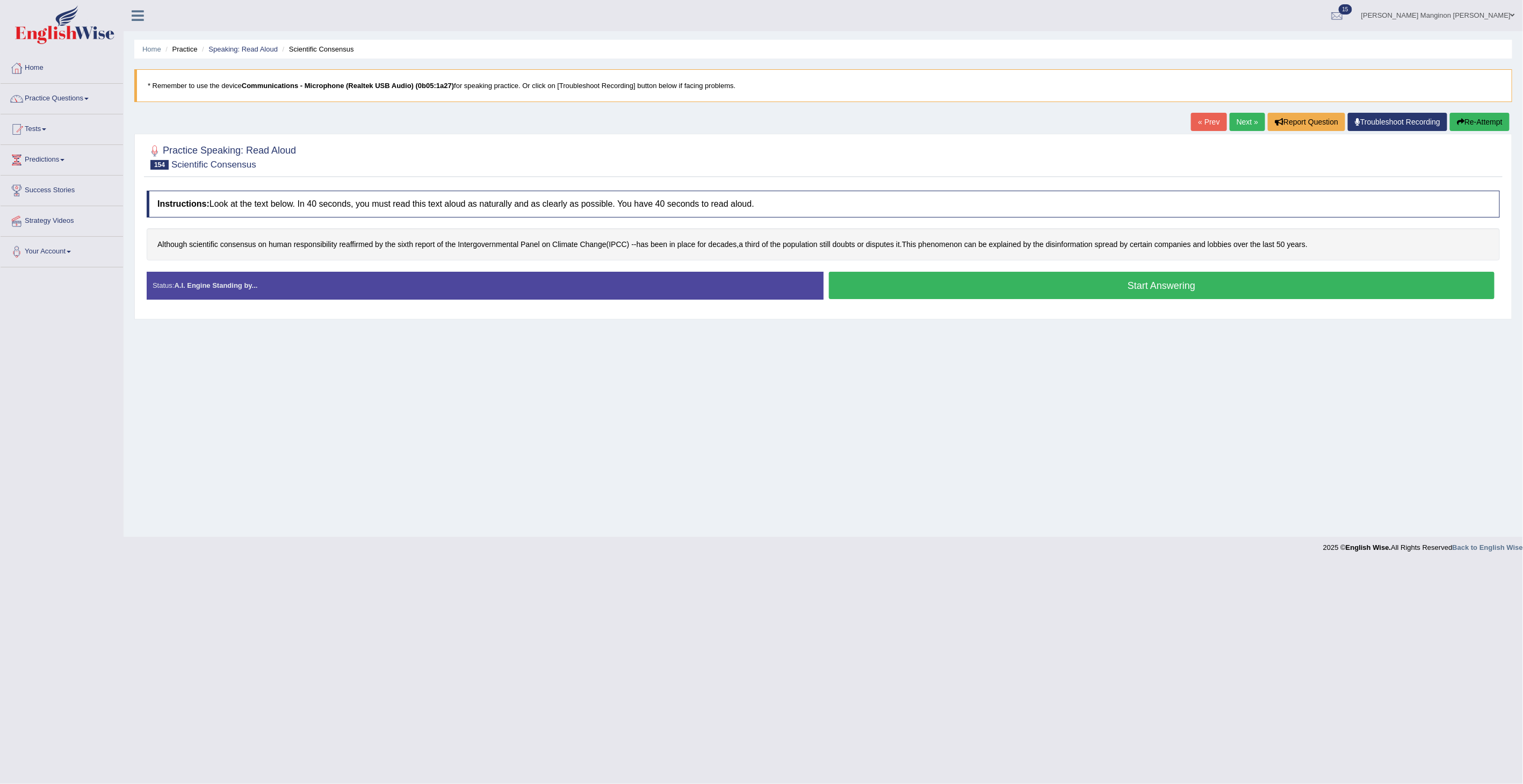
click at [919, 287] on button "Start Answering" at bounding box center [1161, 285] width 666 height 27
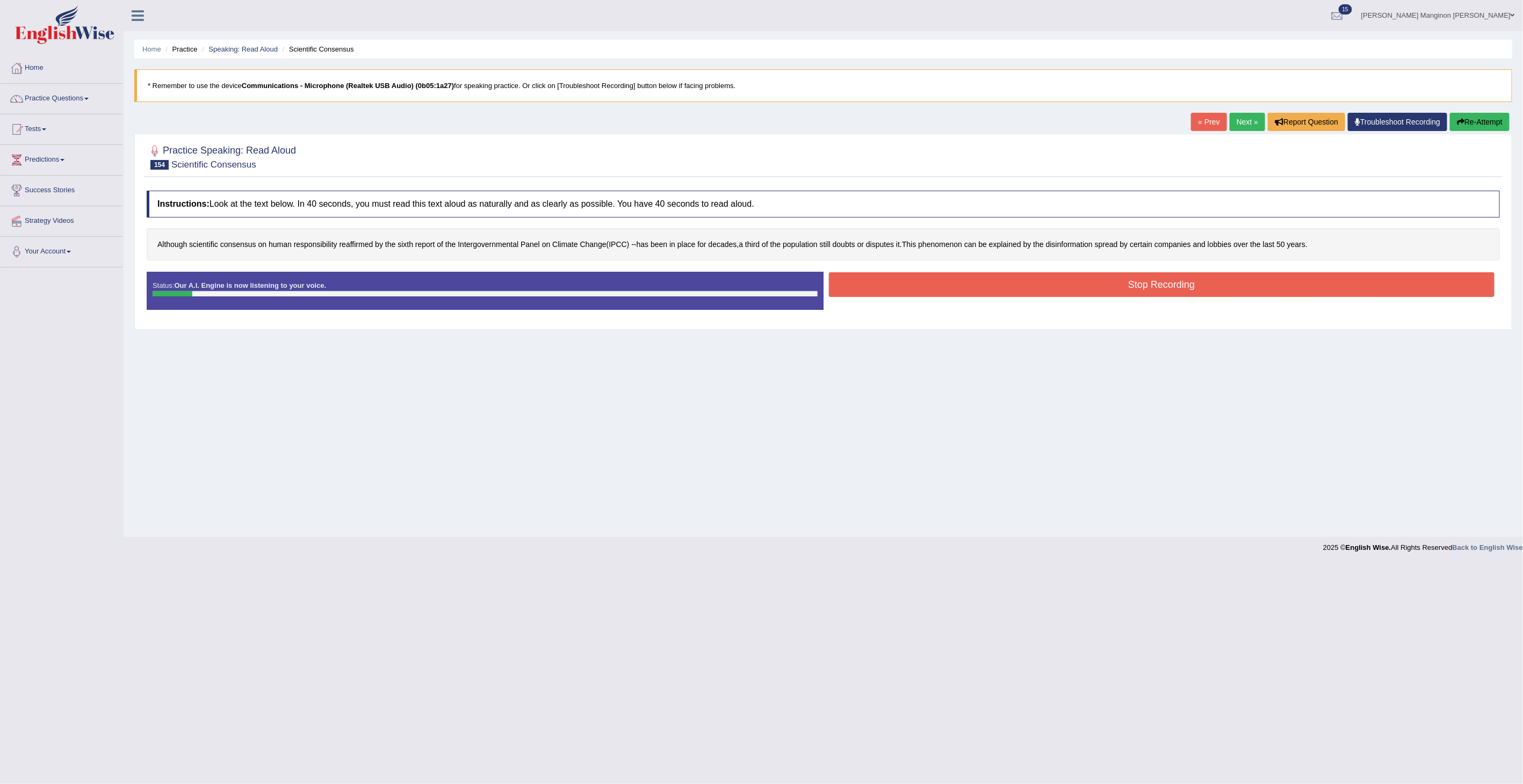
click at [919, 287] on button "Stop Recording" at bounding box center [1161, 285] width 666 height 25
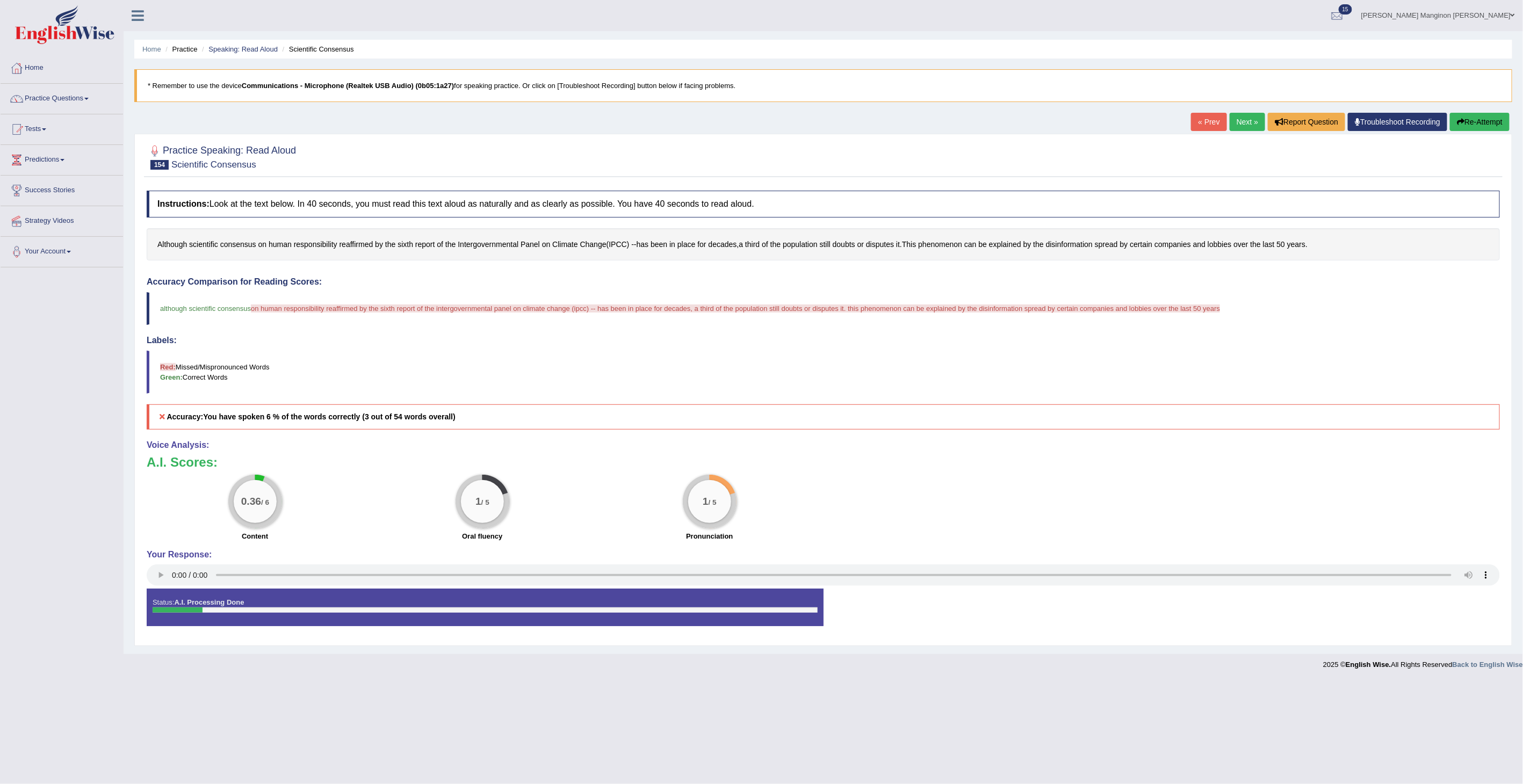
click at [1475, 124] on button "Re-Attempt" at bounding box center [1480, 122] width 60 height 18
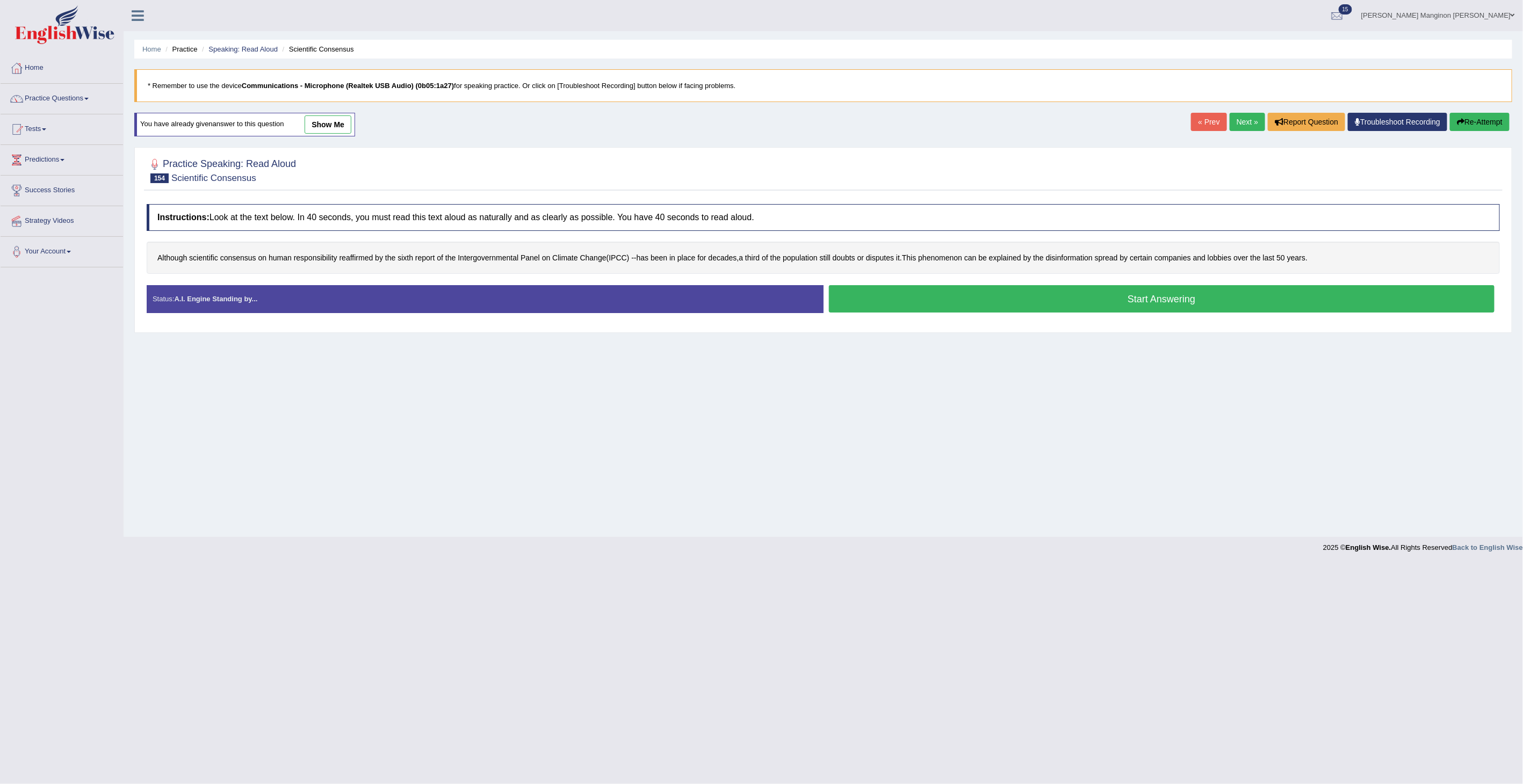
click at [889, 297] on button "Start Answering" at bounding box center [1161, 298] width 666 height 27
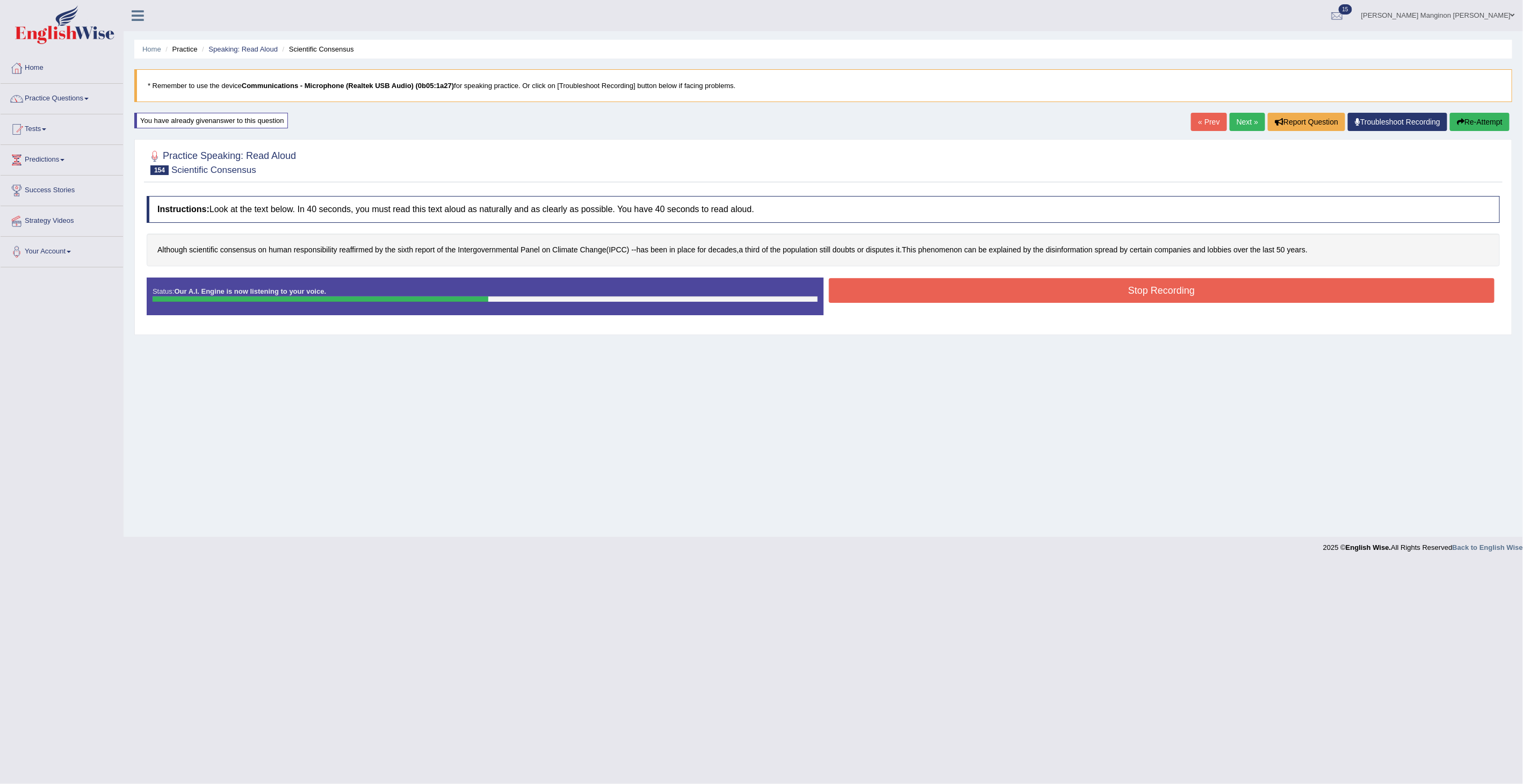
click at [1045, 291] on button "Stop Recording" at bounding box center [1161, 291] width 666 height 25
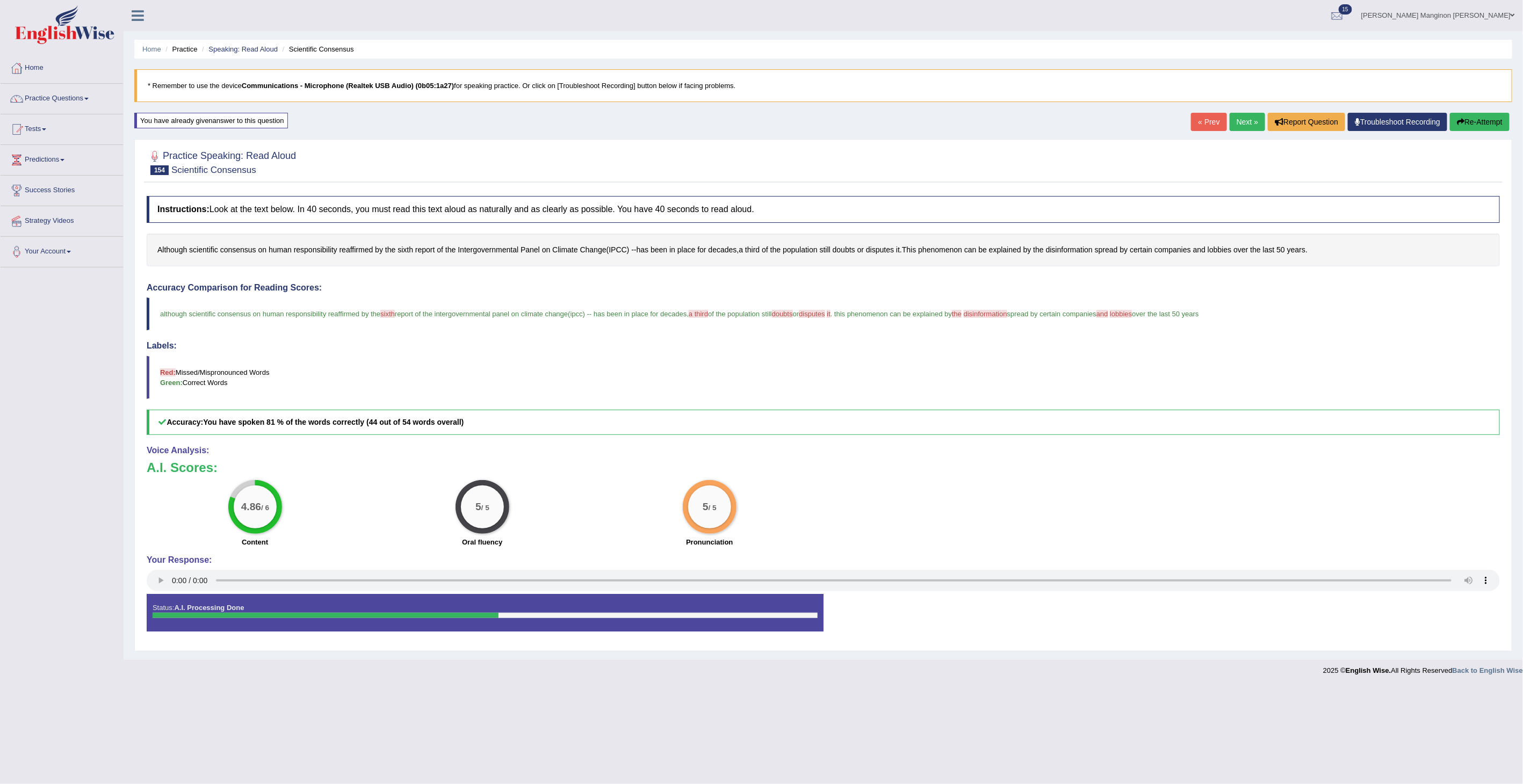
click at [1243, 124] on link "Next »" at bounding box center [1247, 122] width 36 height 18
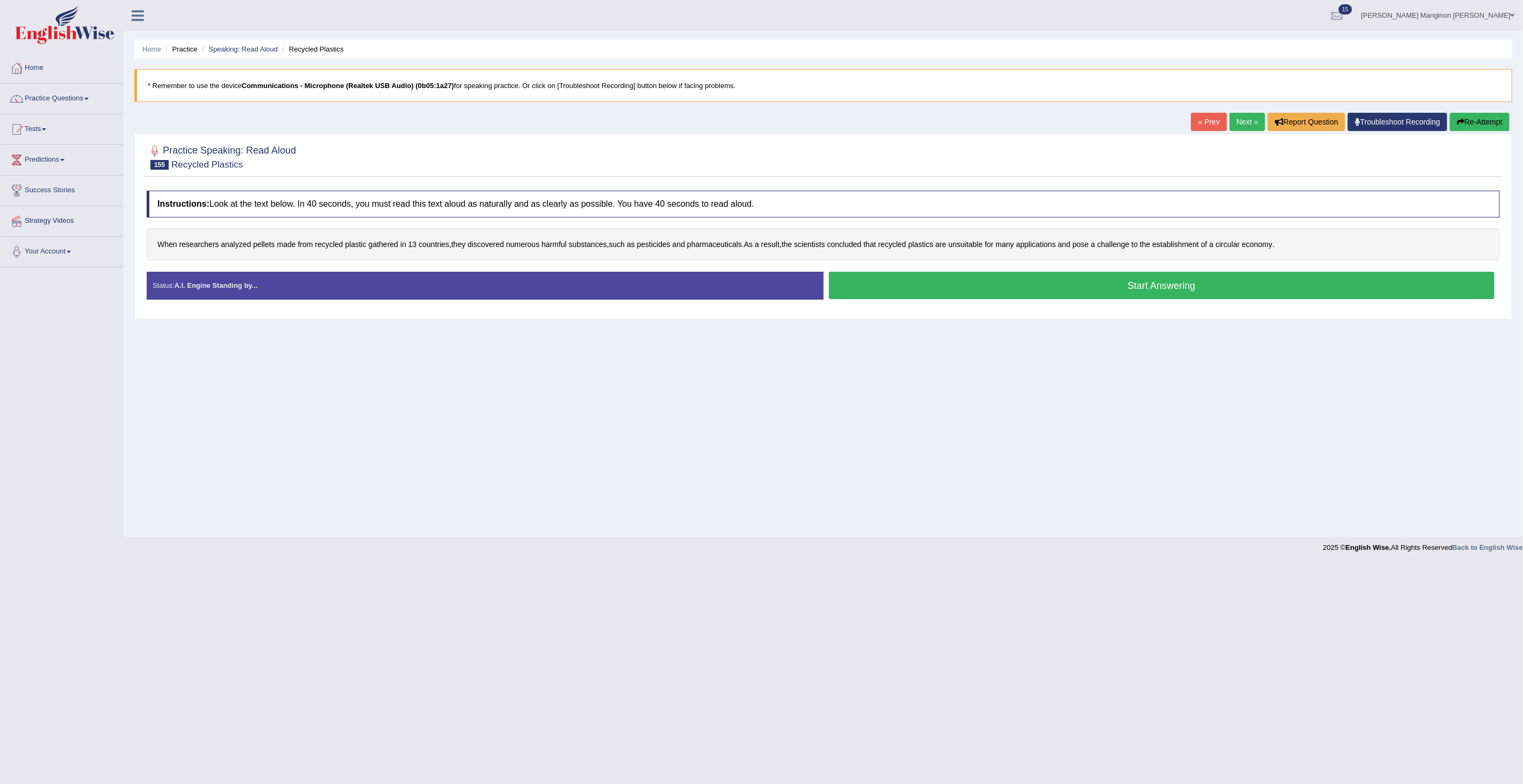
click at [962, 286] on button "Start Answering" at bounding box center [1161, 285] width 666 height 27
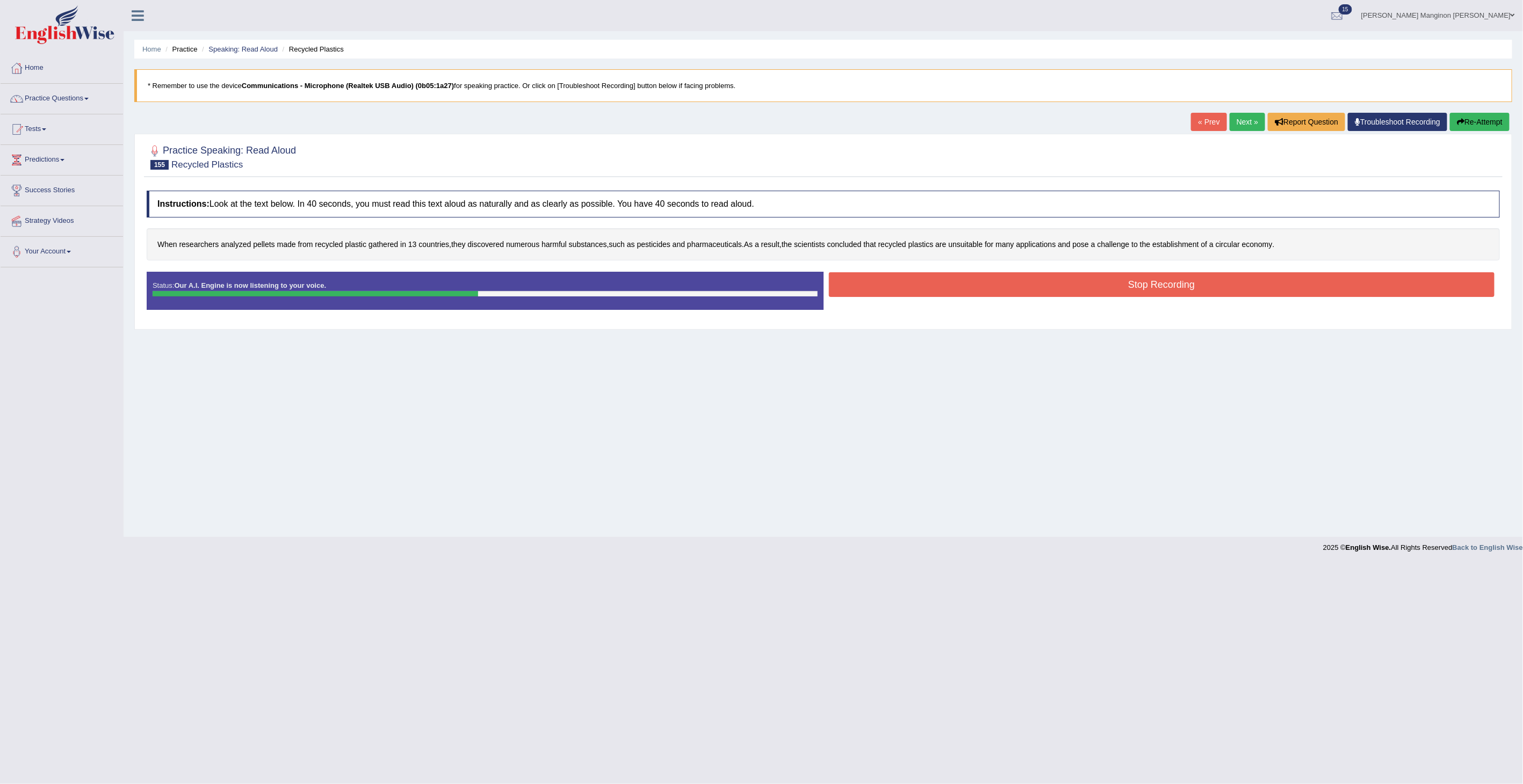
click at [962, 286] on button "Stop Recording" at bounding box center [1161, 285] width 666 height 25
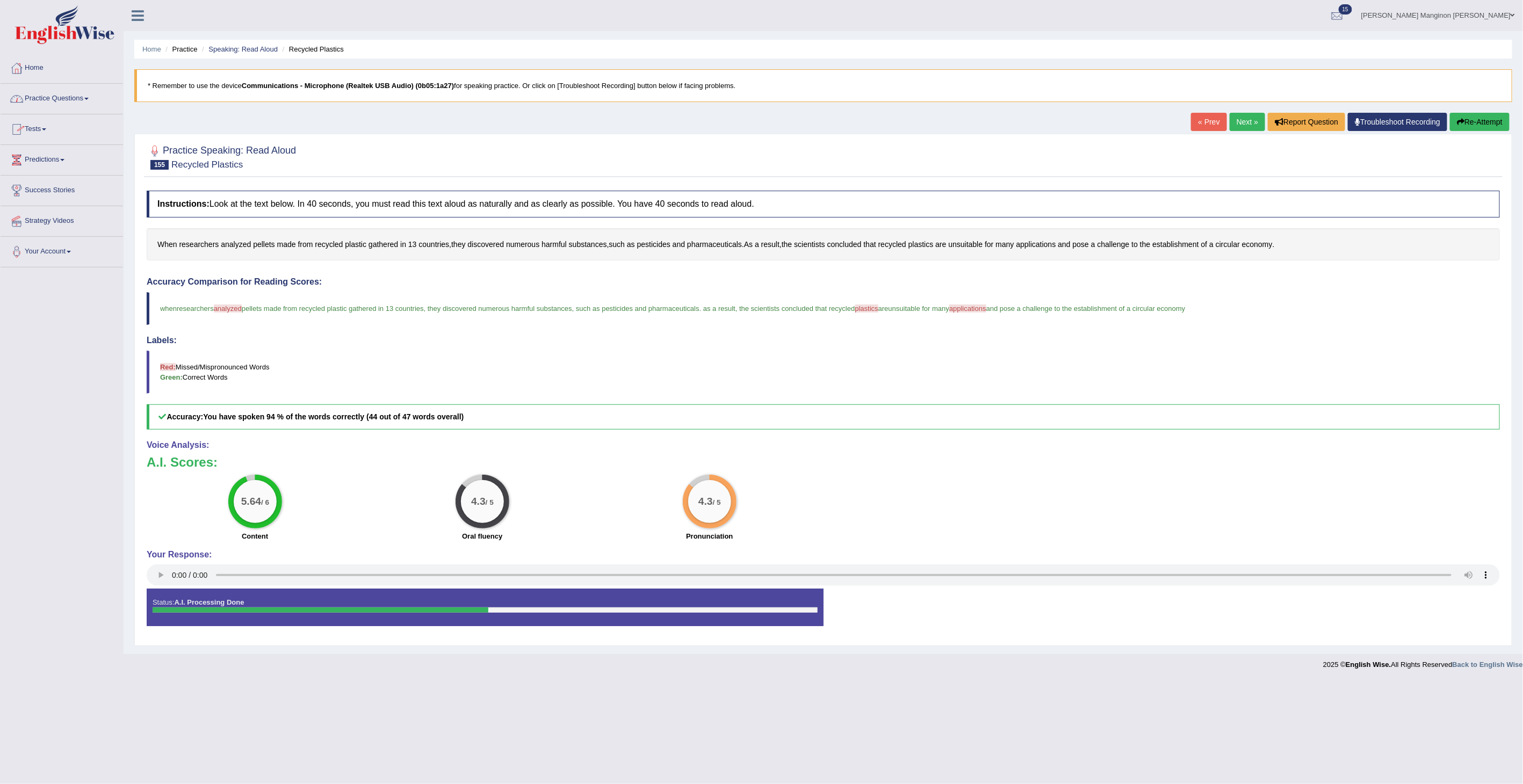
click at [58, 97] on link "Practice Questions" at bounding box center [62, 97] width 123 height 27
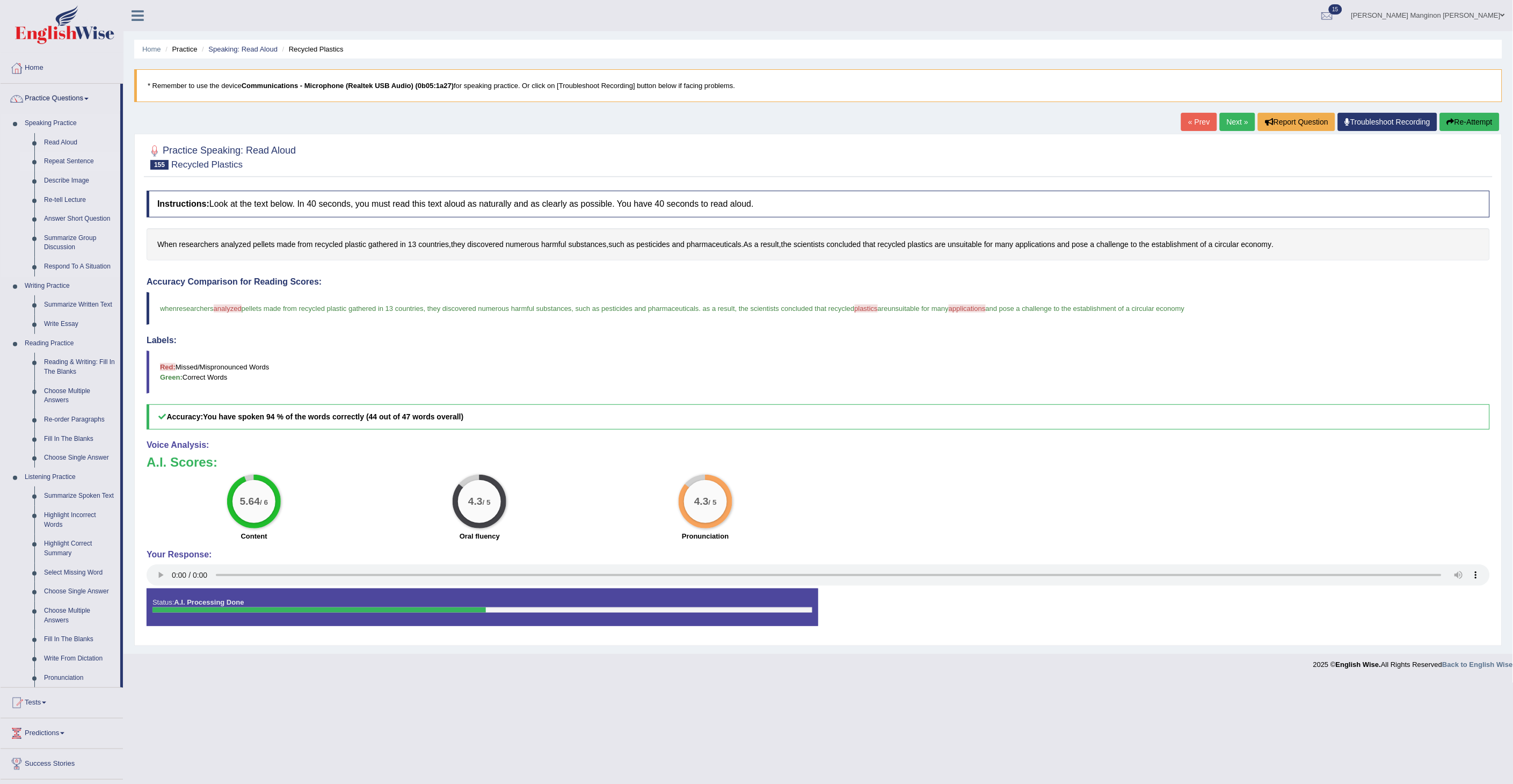
click at [79, 159] on link "Repeat Sentence" at bounding box center [79, 161] width 81 height 19
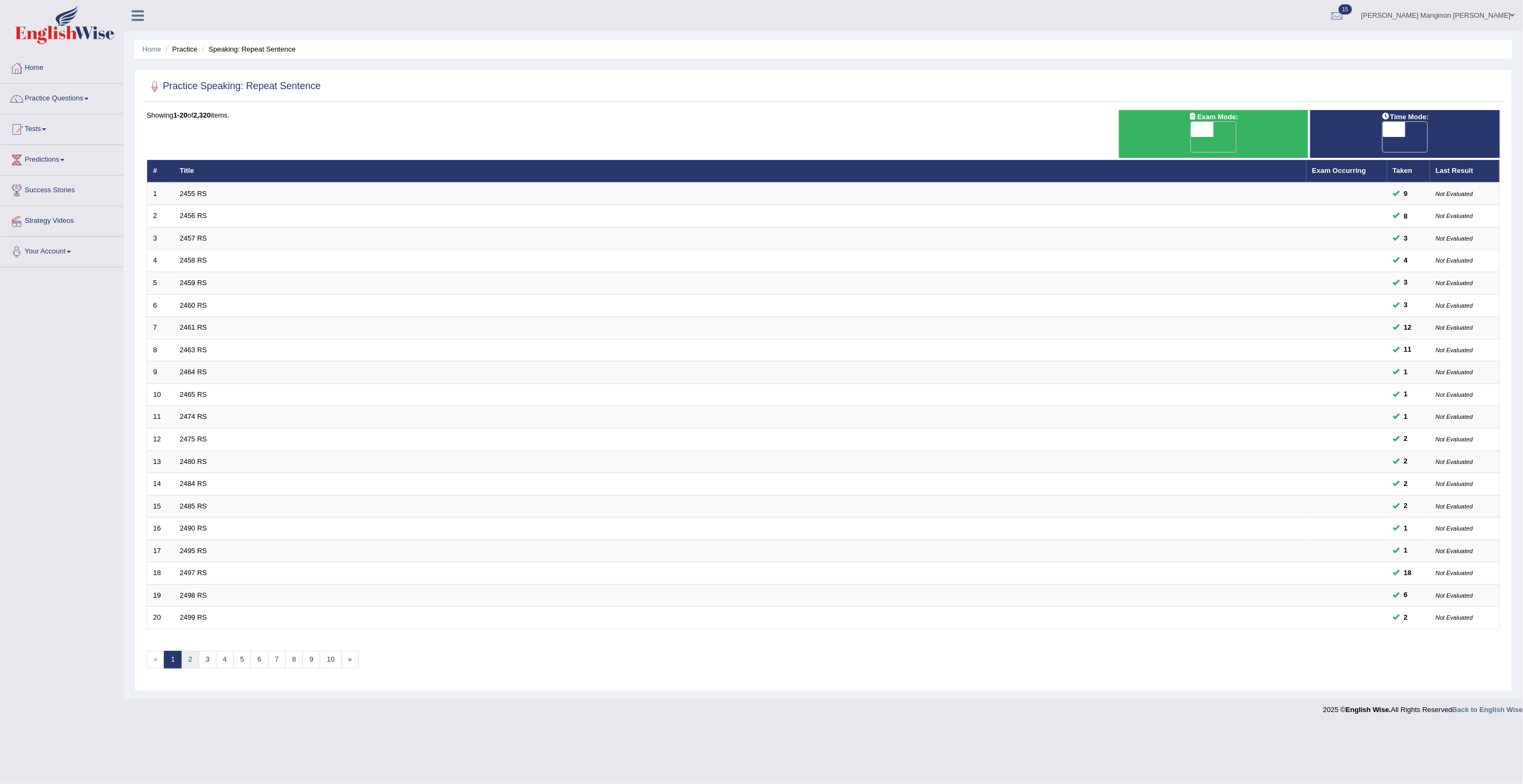
click at [195, 651] on link "2" at bounding box center [189, 659] width 18 height 17
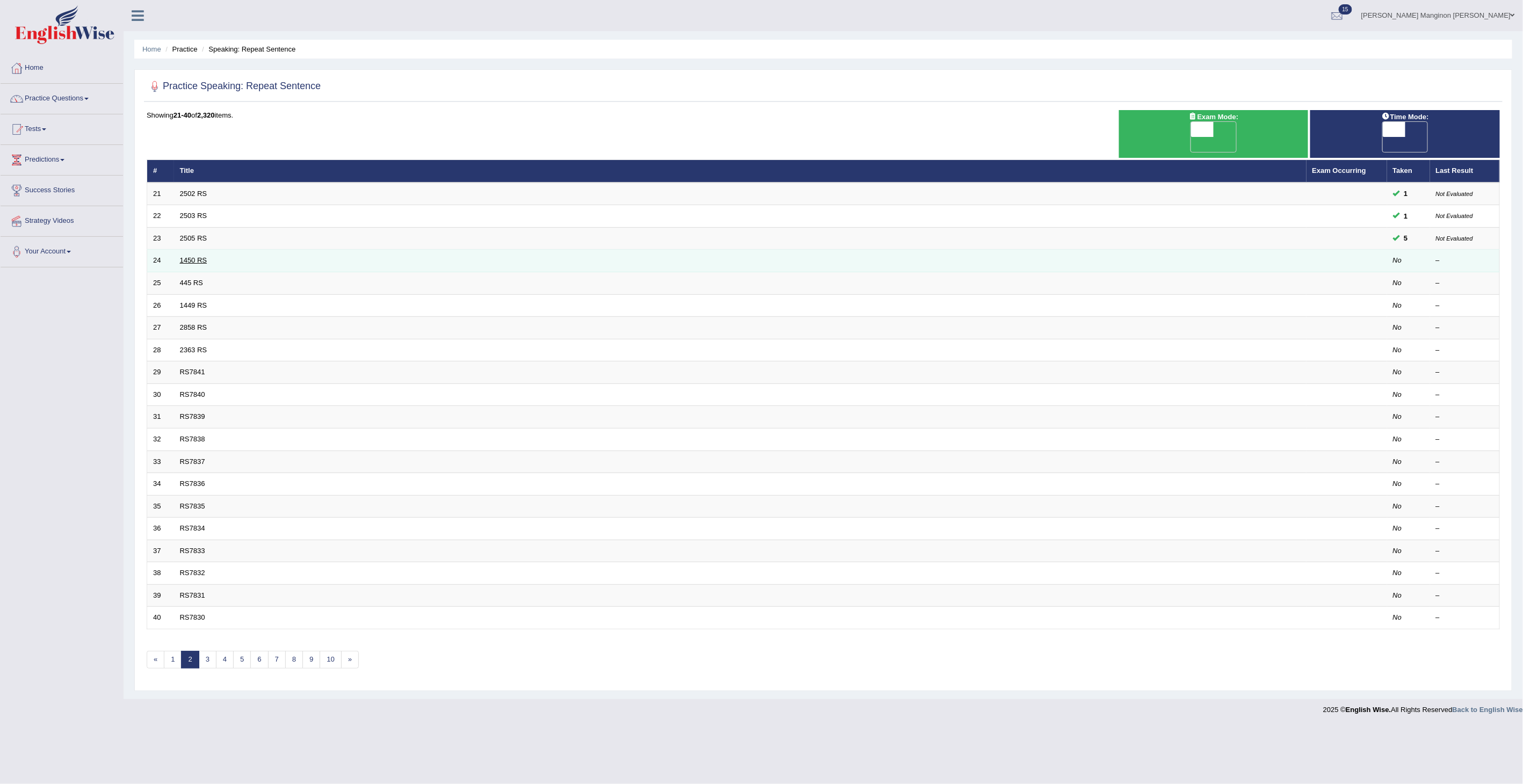
click at [188, 256] on link "1450 RS" at bounding box center [193, 260] width 28 height 8
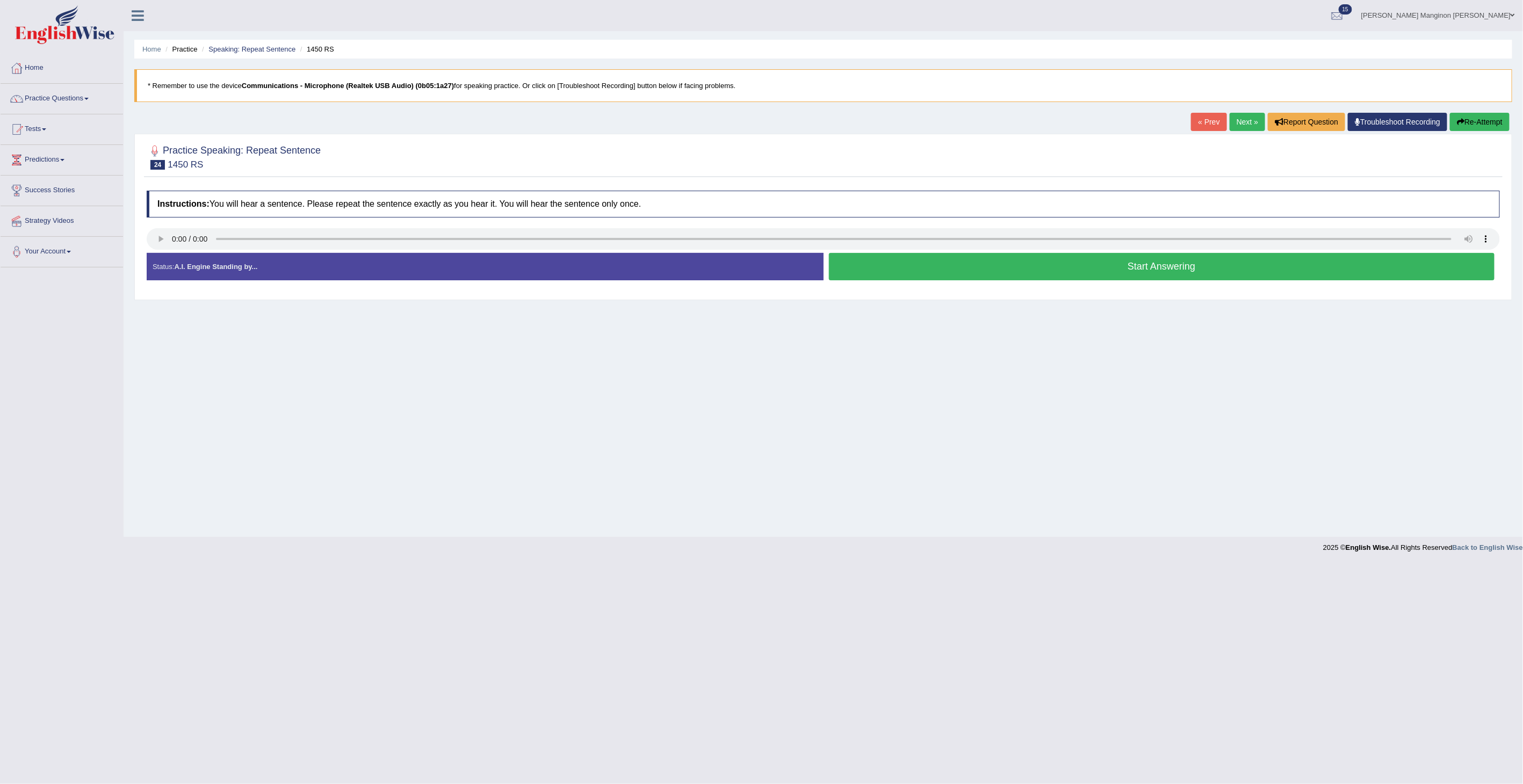
click at [921, 269] on button "Start Answering" at bounding box center [1161, 266] width 666 height 27
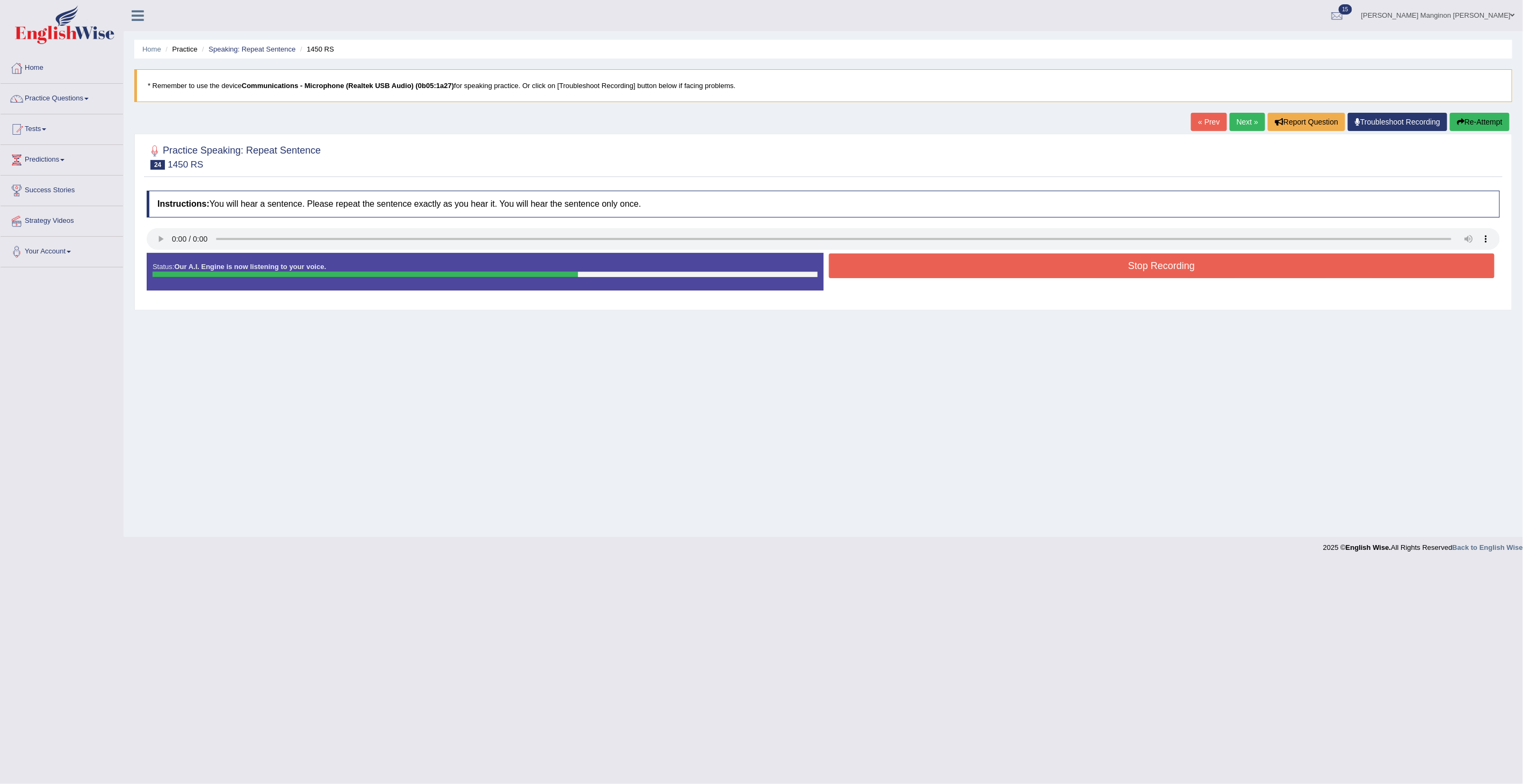
click at [1490, 118] on button "Re-Attempt" at bounding box center [1480, 122] width 60 height 18
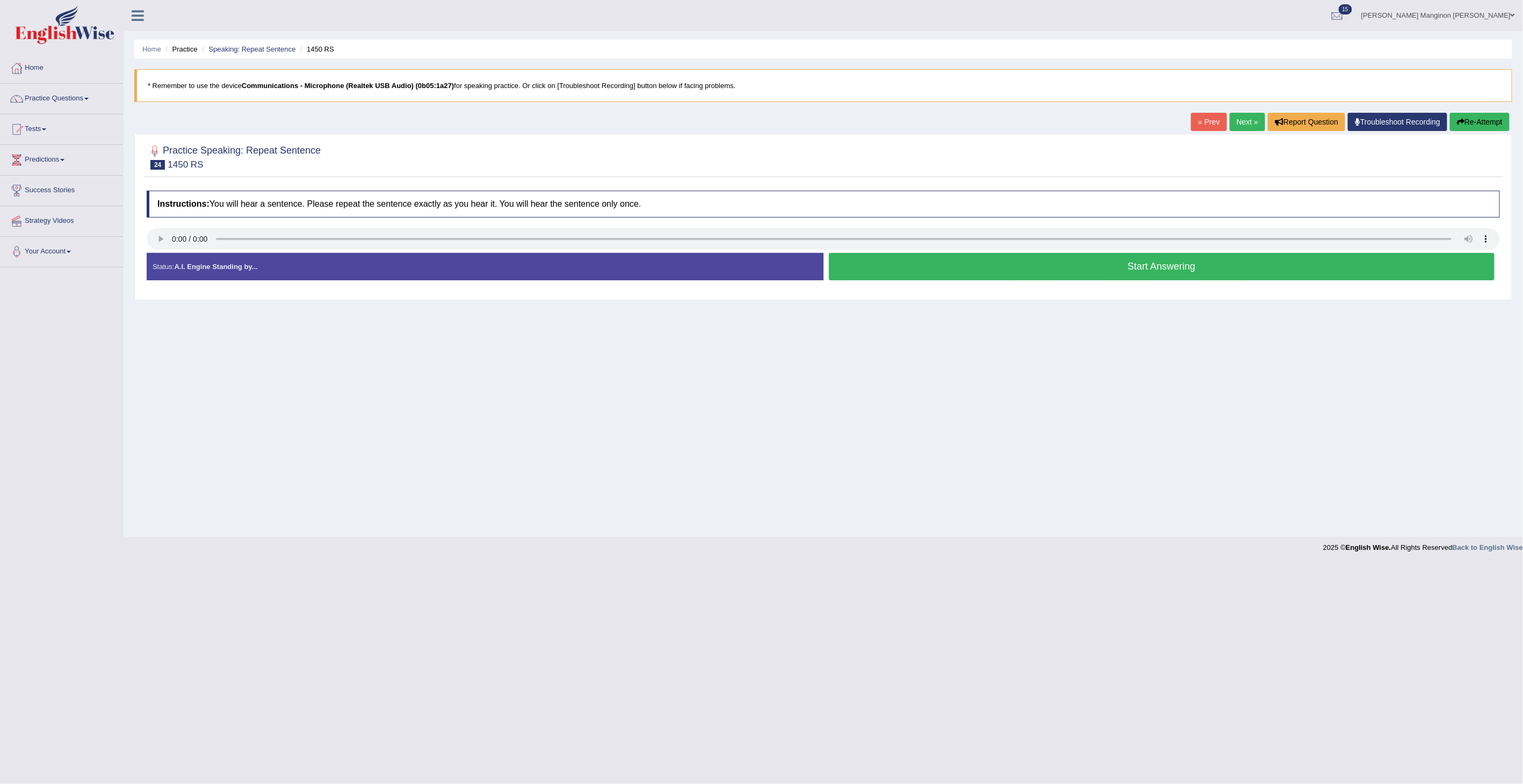
click at [1489, 123] on button "Re-Attempt" at bounding box center [1480, 122] width 60 height 18
click at [1091, 266] on button "Start Answering" at bounding box center [1161, 266] width 666 height 27
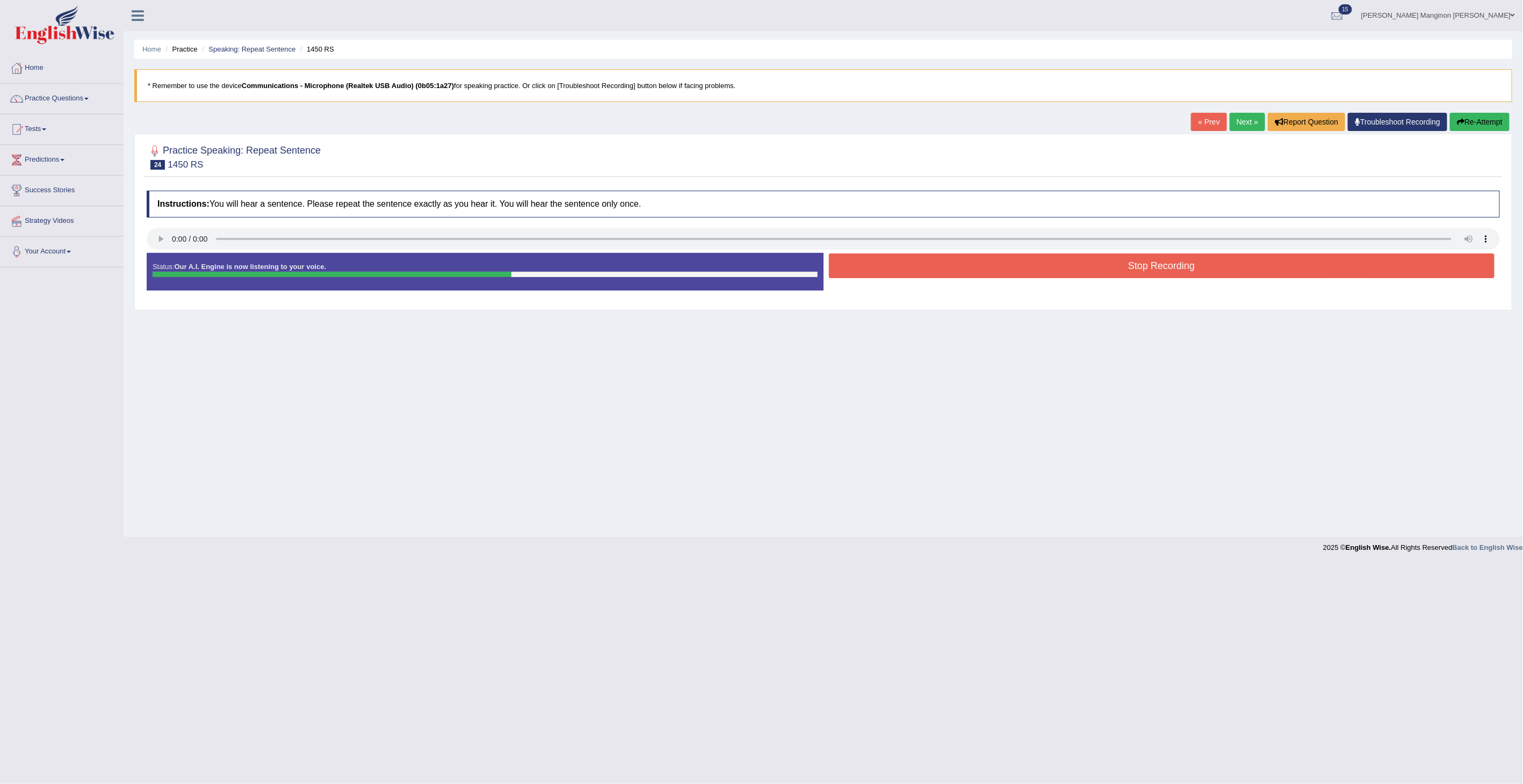
click at [1091, 266] on button "Stop Recording" at bounding box center [1161, 266] width 666 height 25
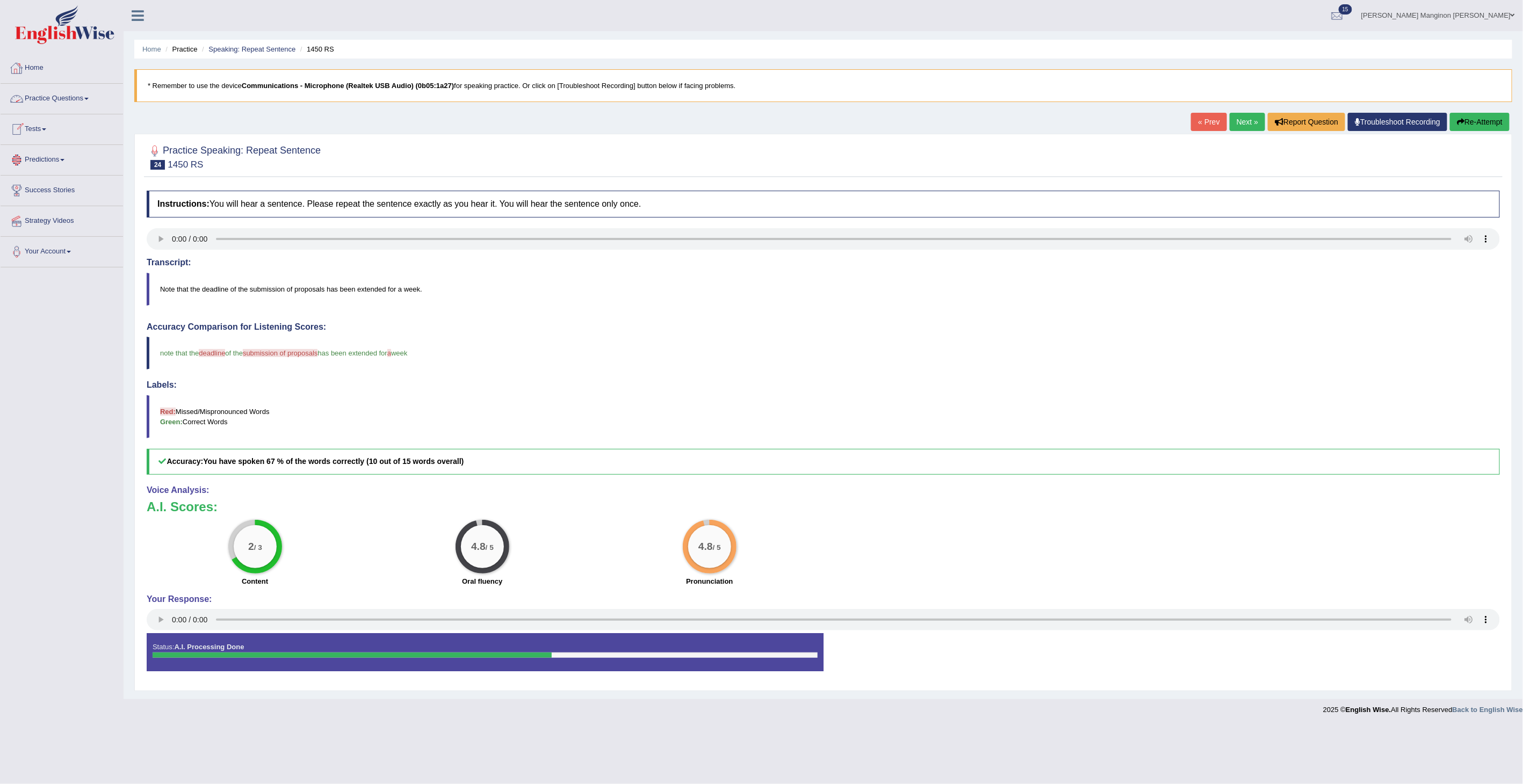
click at [60, 72] on link "Home" at bounding box center [62, 67] width 123 height 27
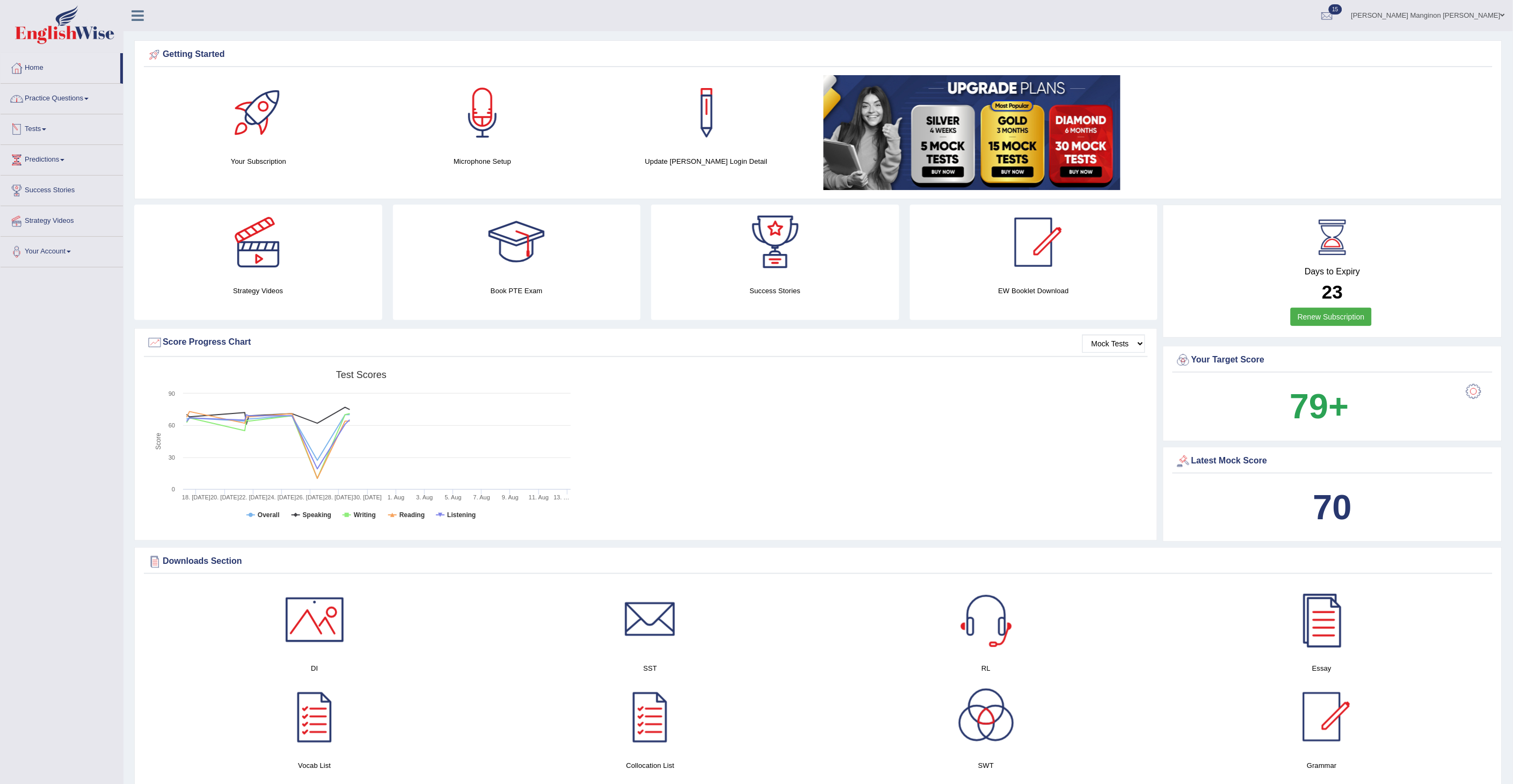
click at [59, 101] on link "Practice Questions" at bounding box center [62, 97] width 122 height 27
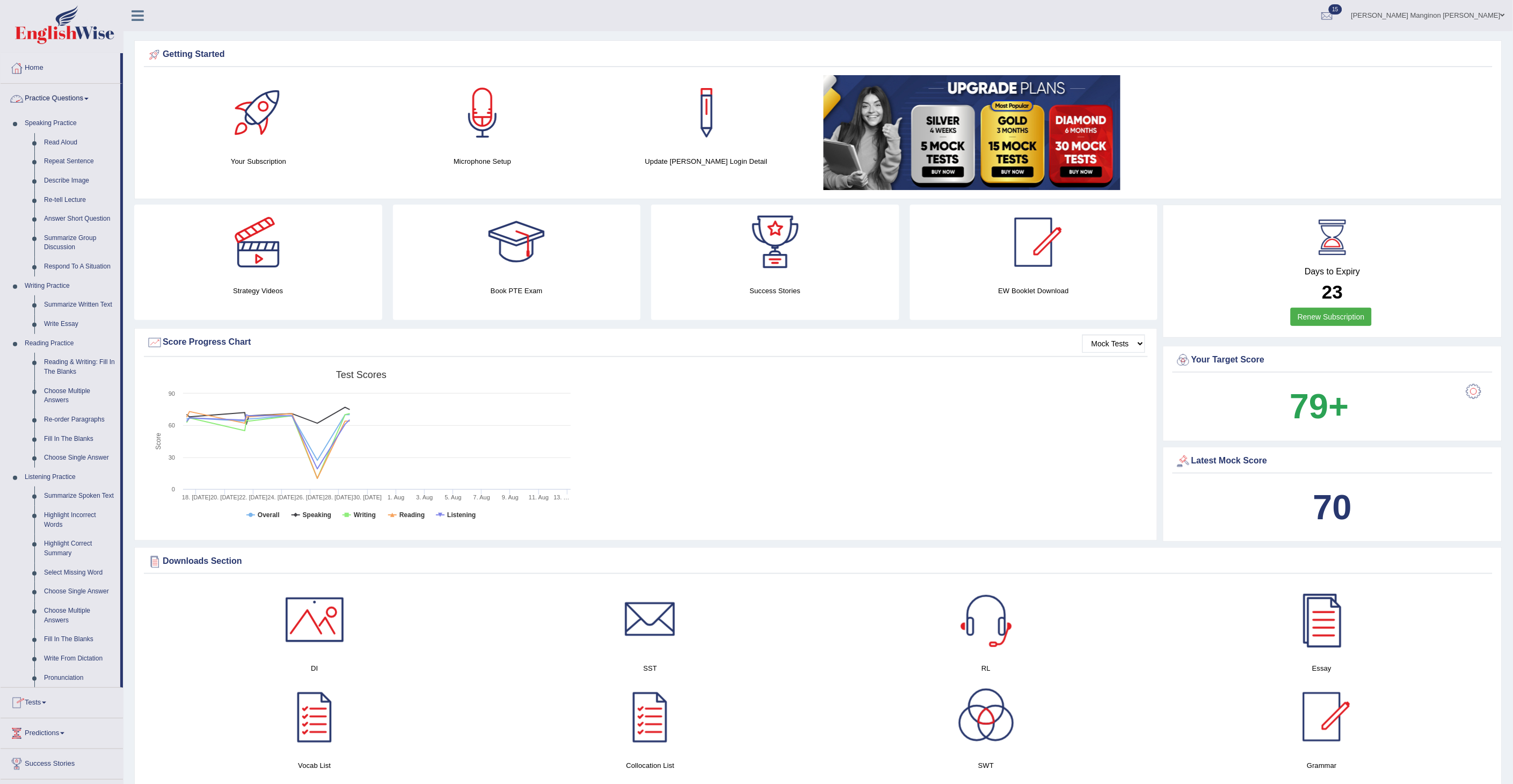
click at [59, 101] on link "Practice Questions" at bounding box center [61, 97] width 120 height 27
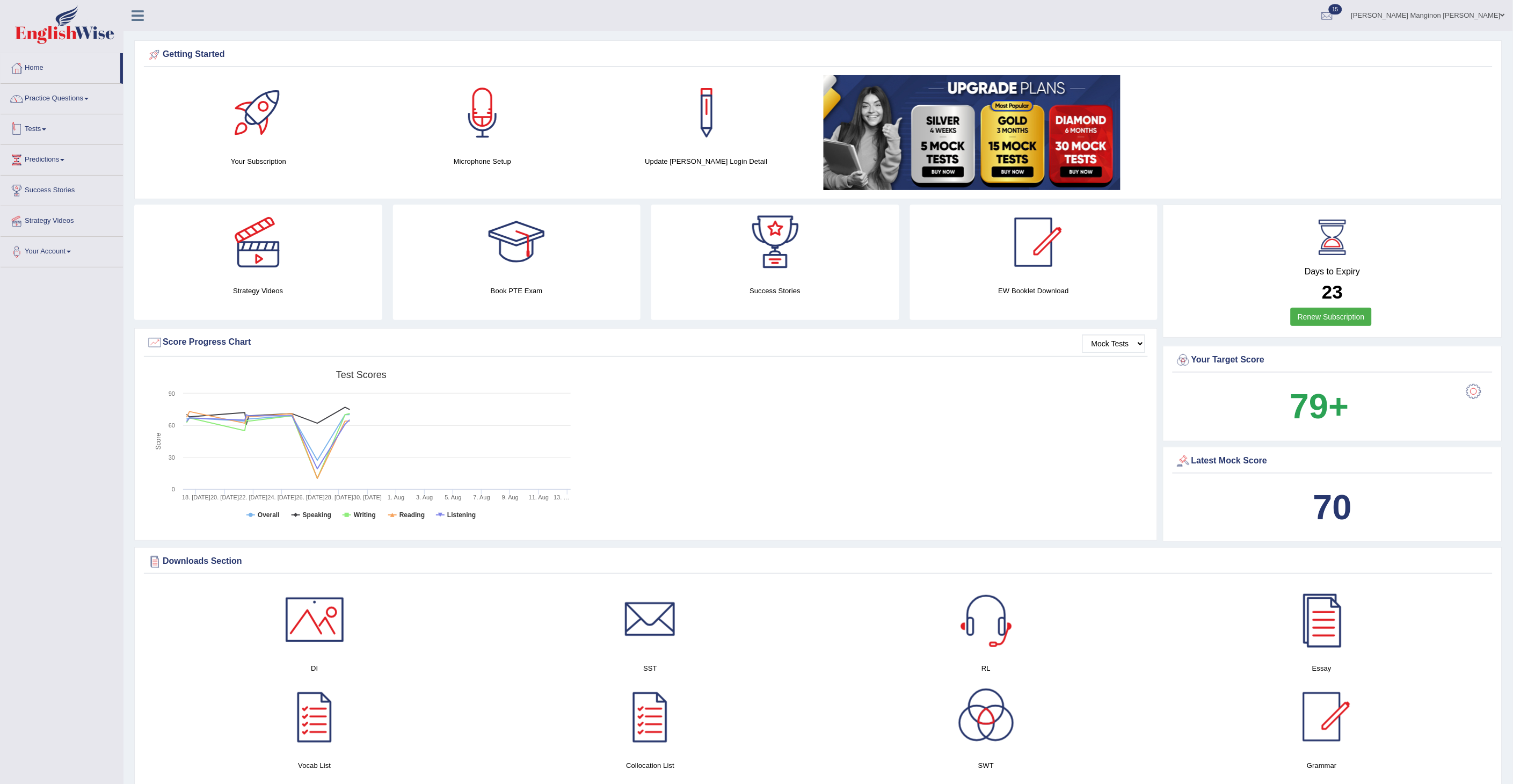
click at [43, 127] on link "Tests" at bounding box center [62, 127] width 122 height 27
click at [61, 170] on link "Take Mock Test" at bounding box center [70, 173] width 100 height 19
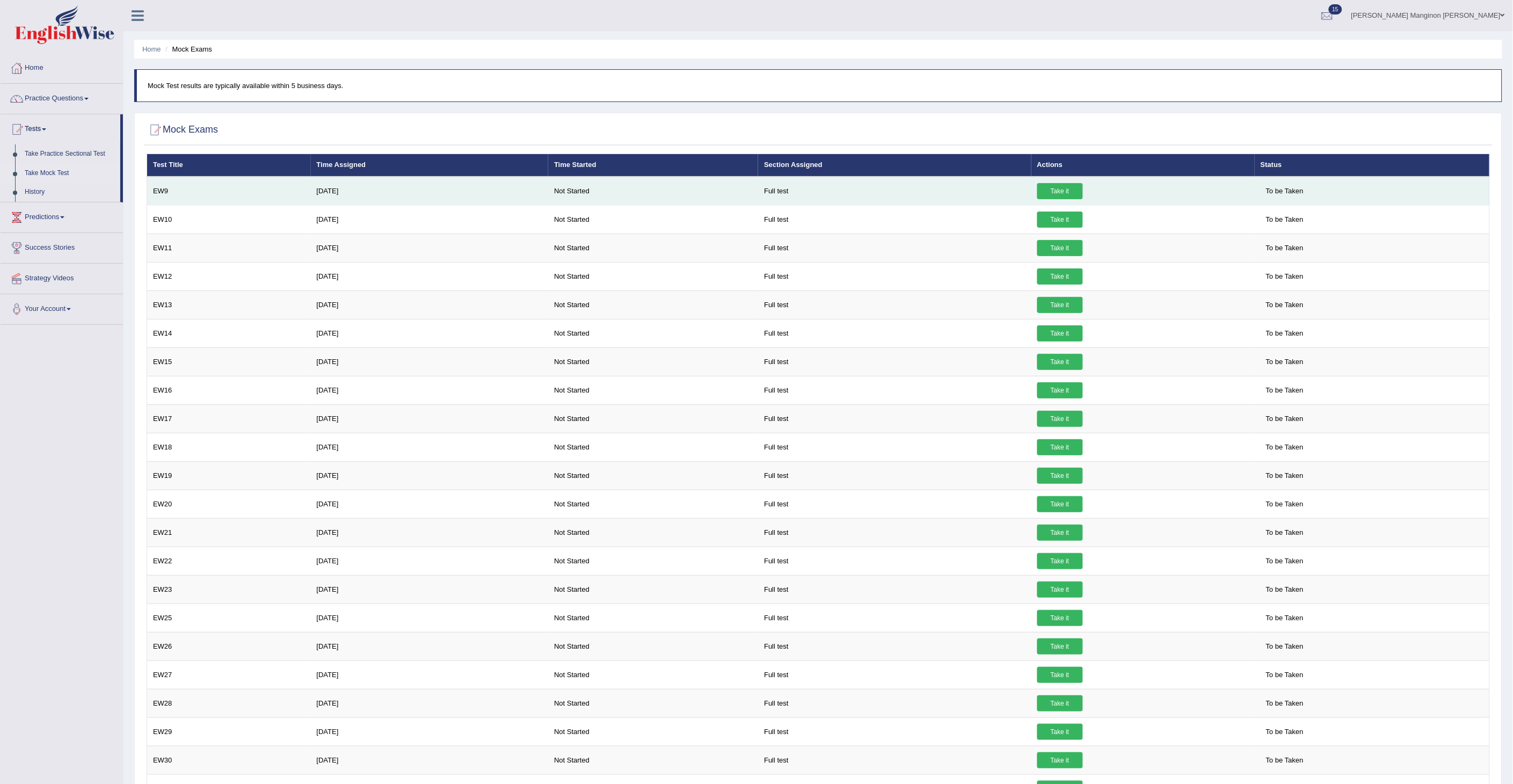
click at [1065, 190] on link "Take it" at bounding box center [1060, 191] width 46 height 16
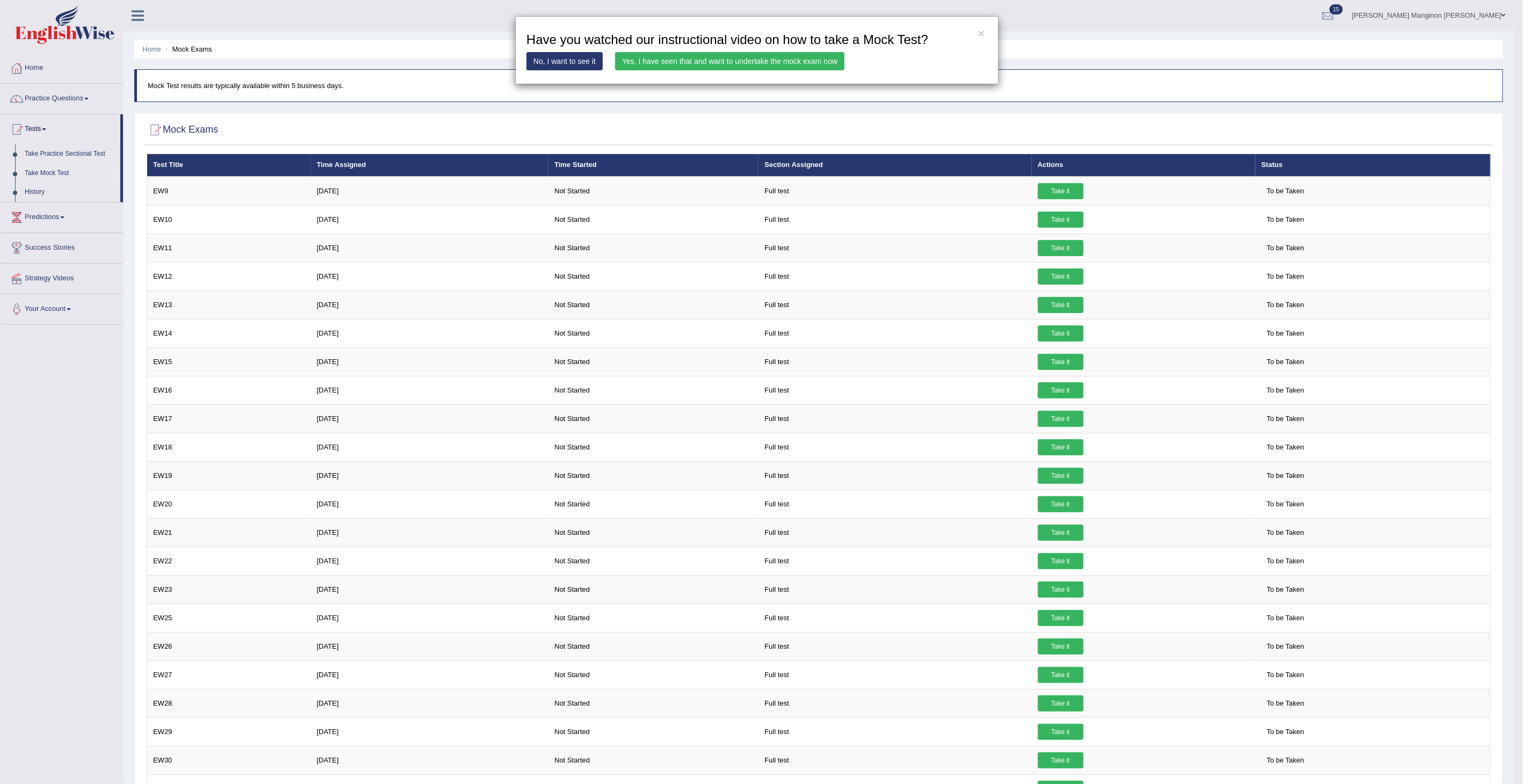
click at [760, 60] on link "Yes, I have seen that and want to undertake the mock exam now" at bounding box center [729, 62] width 229 height 18
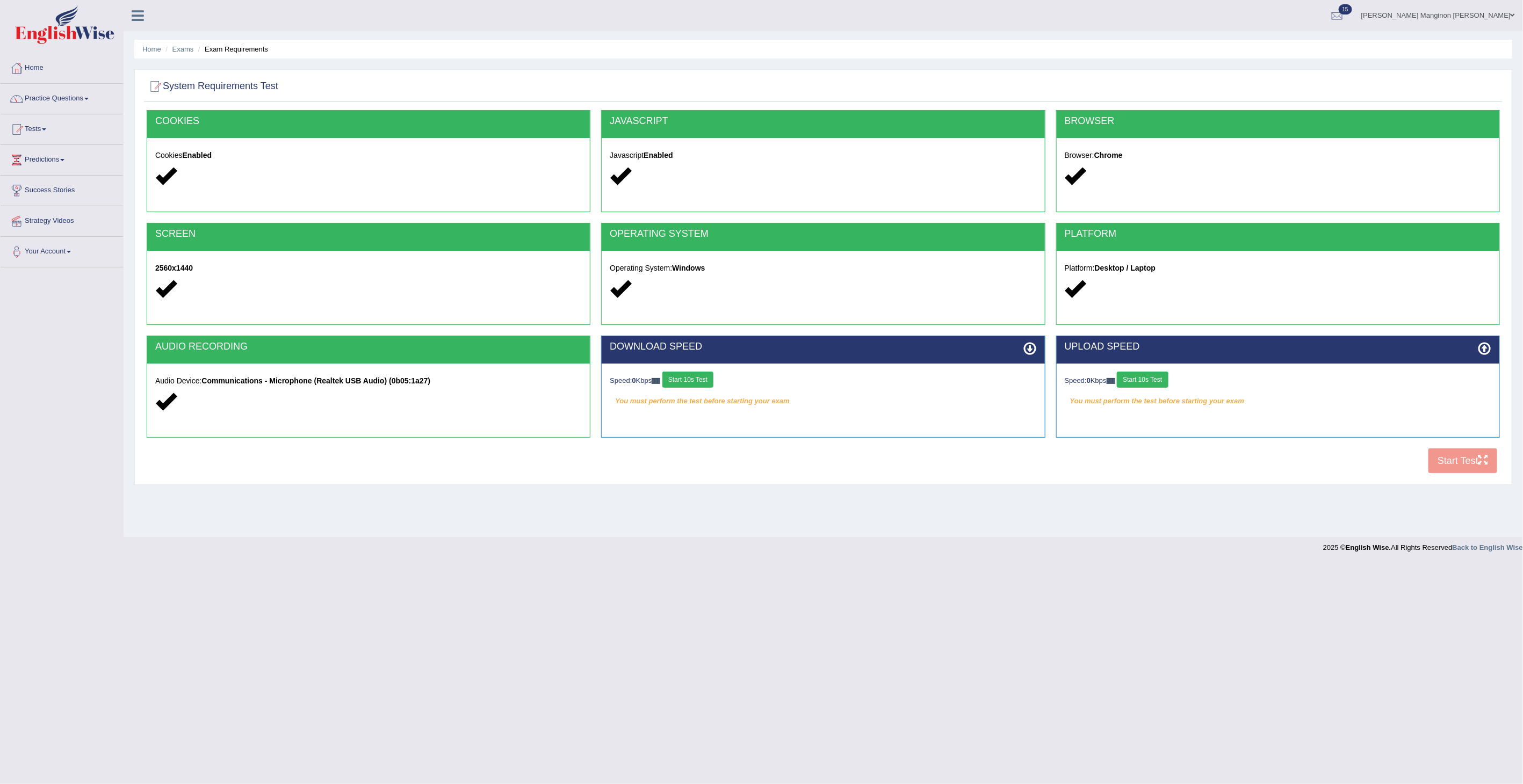
click at [697, 377] on button "Start 10s Test" at bounding box center [687, 379] width 51 height 16
click at [1151, 379] on button "Start 10s Test" at bounding box center [1142, 379] width 51 height 16
click at [1464, 457] on button "Start Test" at bounding box center [1462, 461] width 68 height 25
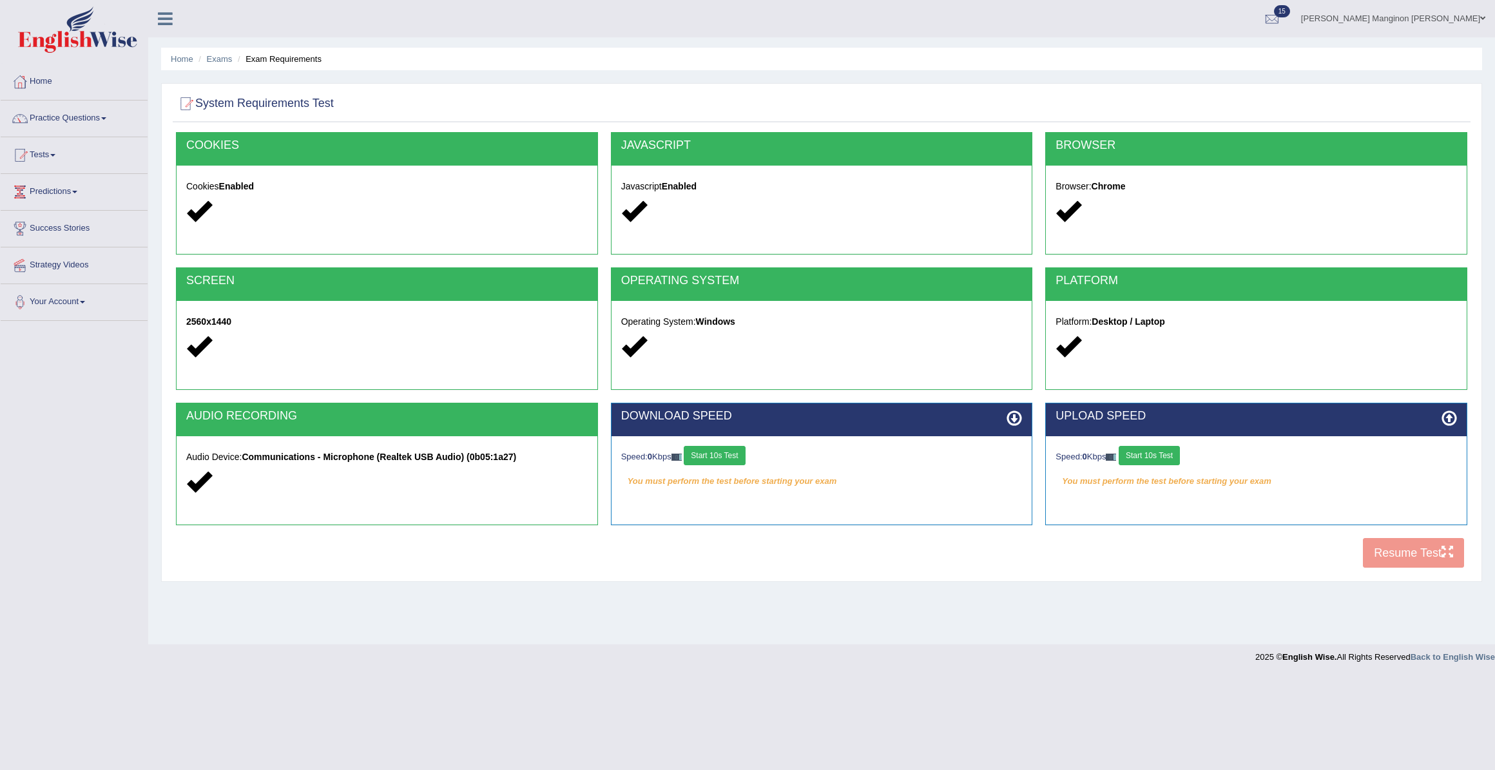
click at [731, 457] on button "Start 10s Test" at bounding box center [714, 455] width 61 height 19
click at [1168, 457] on button "Start 10s Test" at bounding box center [1149, 455] width 61 height 19
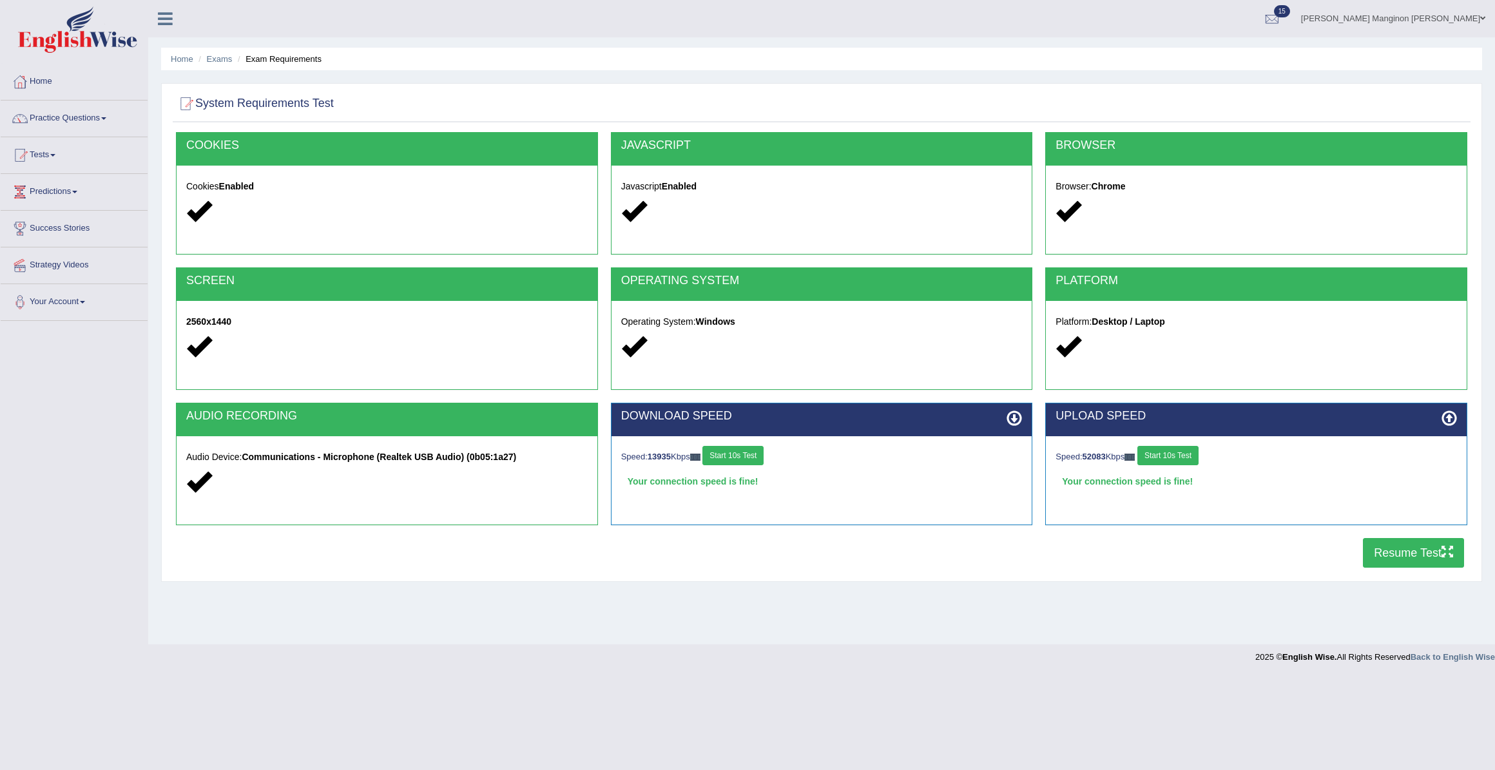
click at [1389, 553] on button "Resume Test" at bounding box center [1413, 553] width 101 height 30
